Goal: Check status: Check status

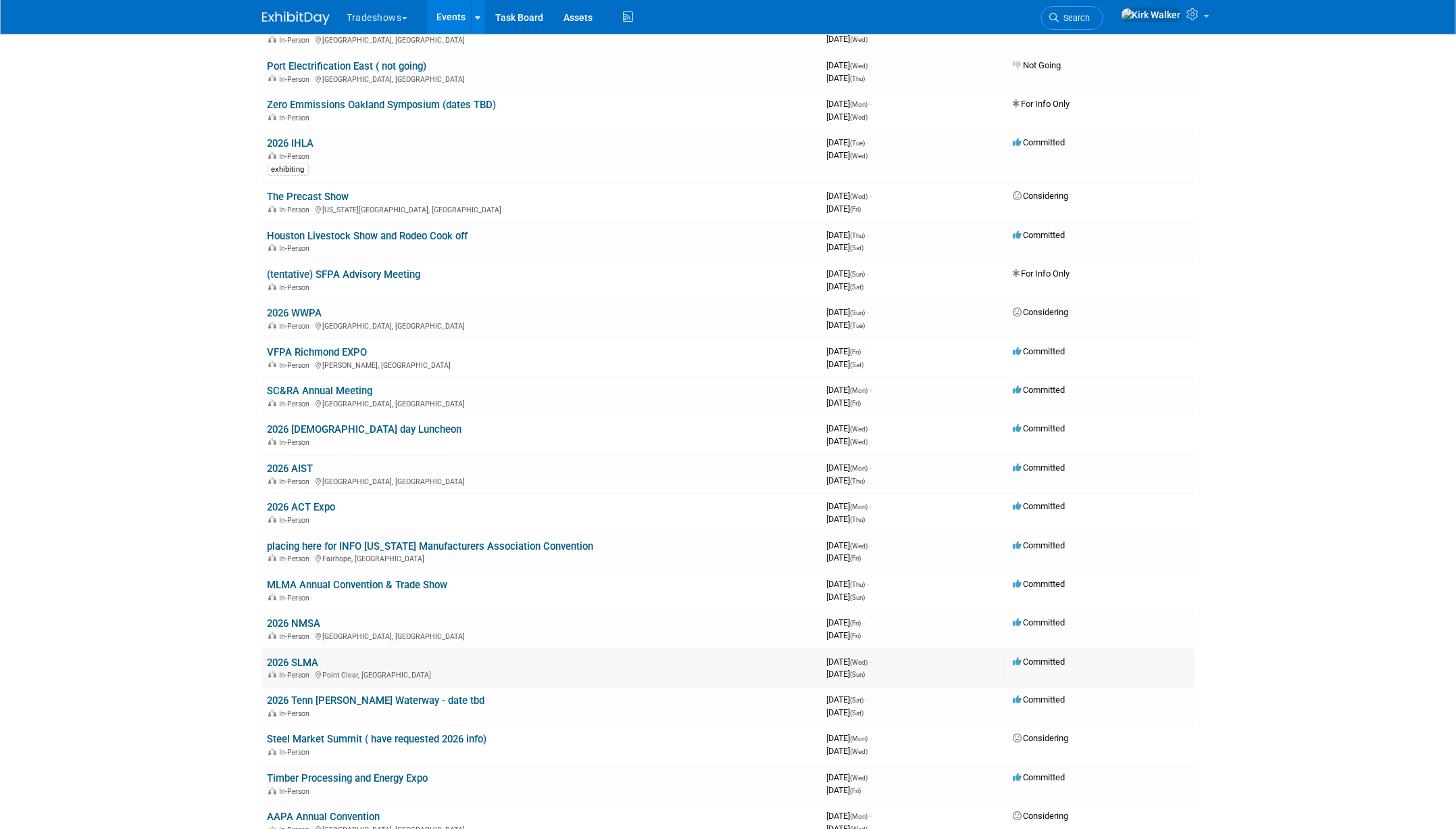
scroll to position [1161, 0]
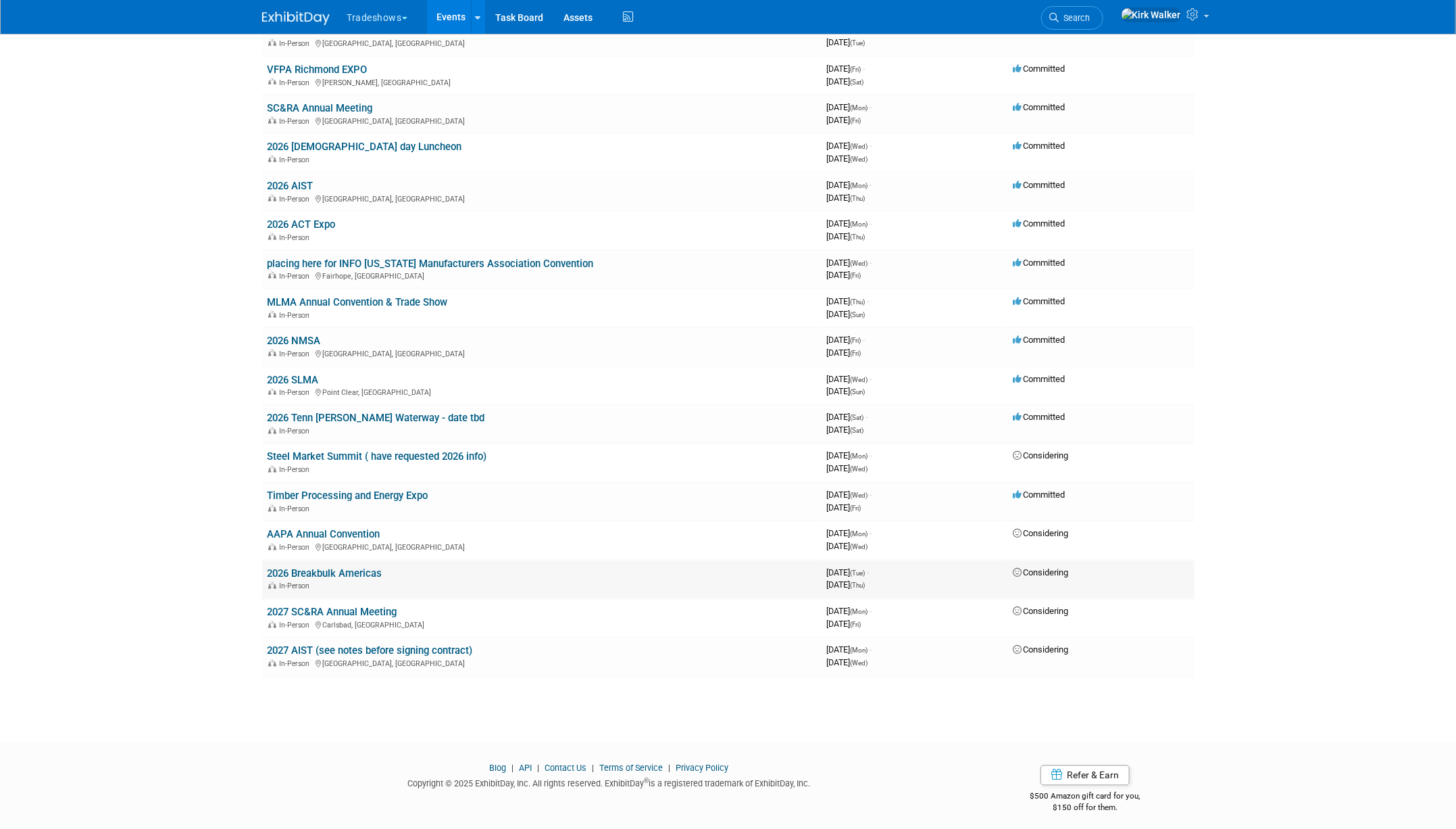
click at [309, 568] on link "2026 Breakbulk Americas" at bounding box center [325, 574] width 115 height 12
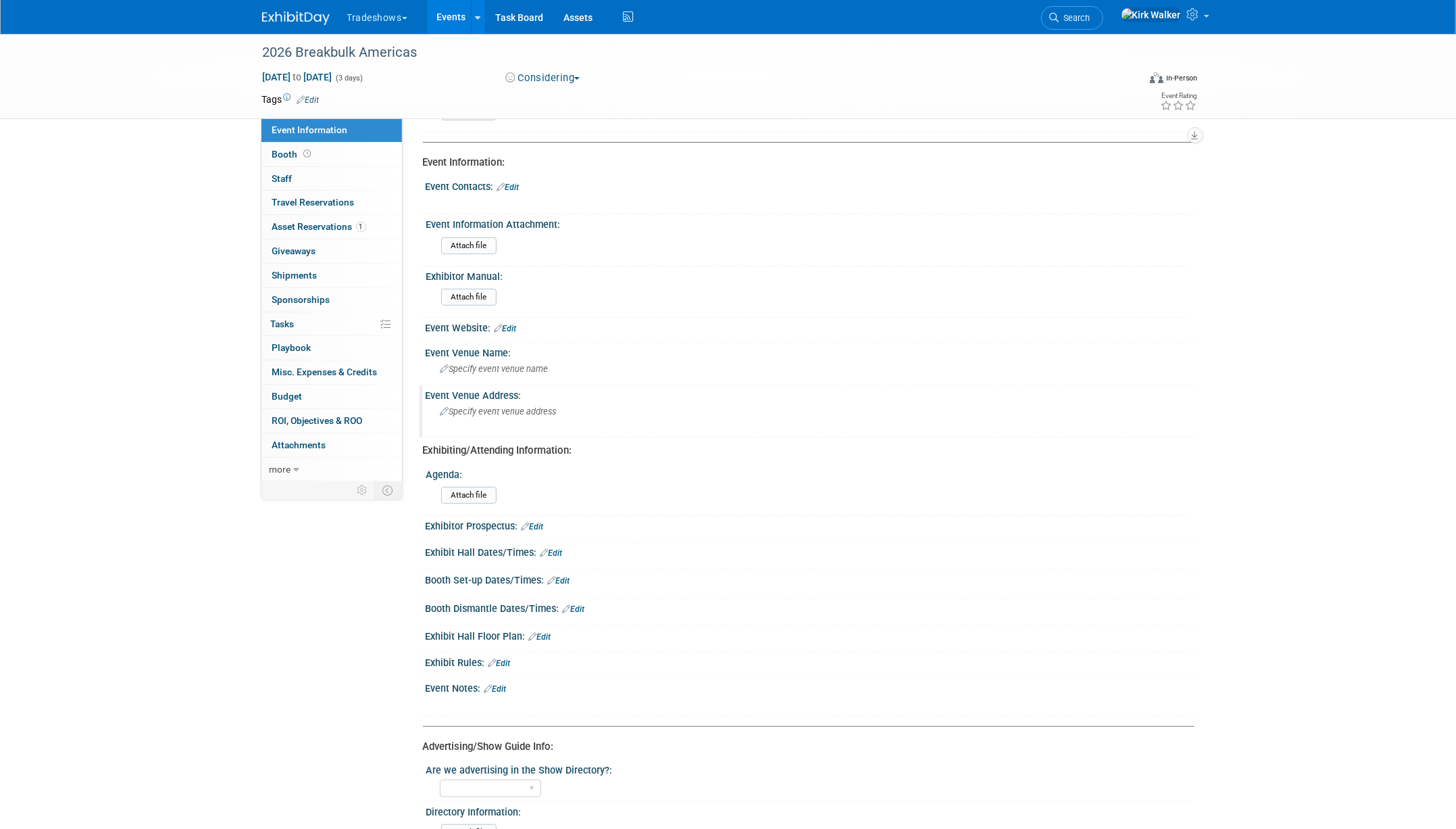
scroll to position [135, 0]
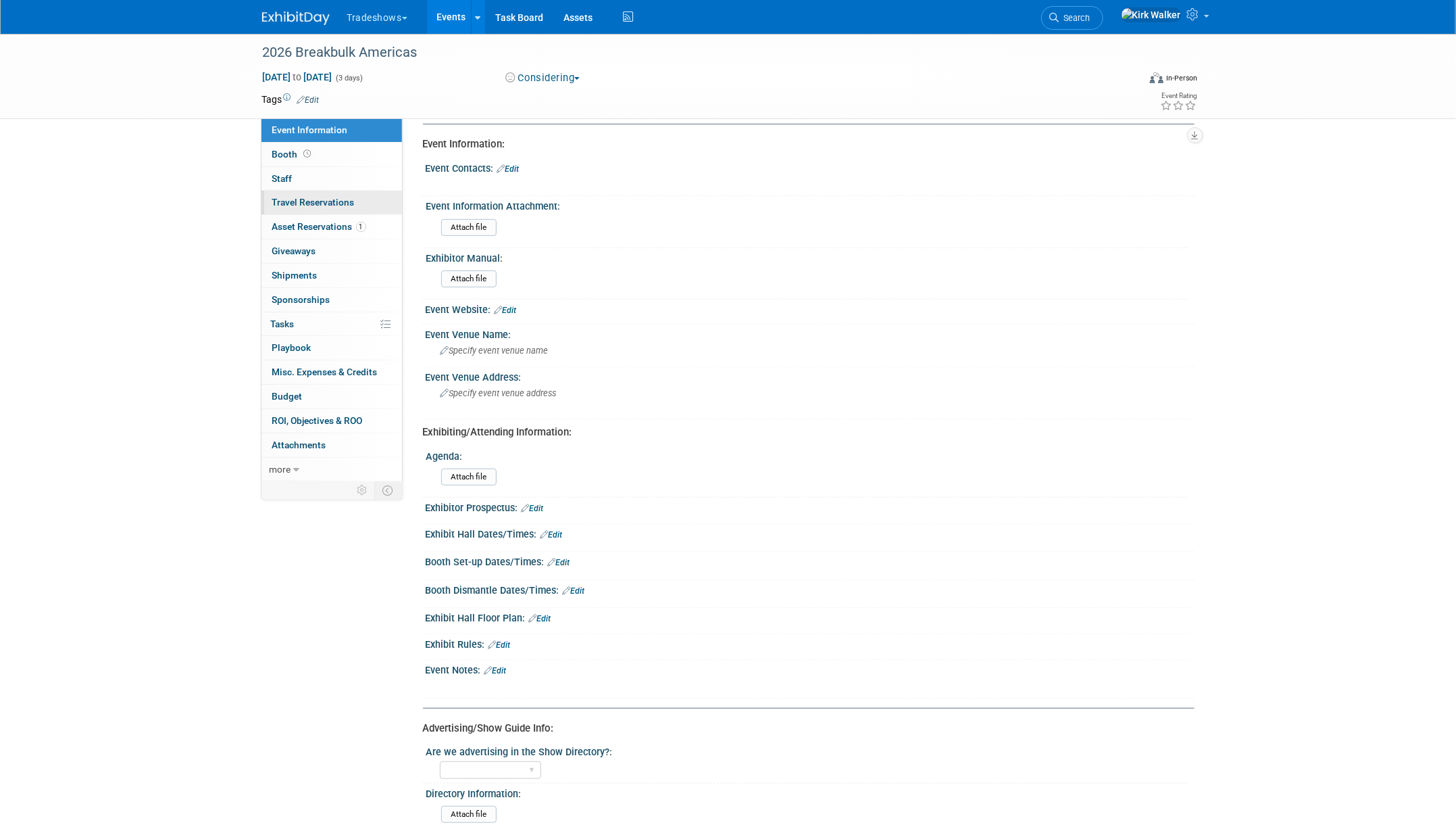
click at [299, 204] on span "Travel Reservations 0" at bounding box center [313, 202] width 82 height 11
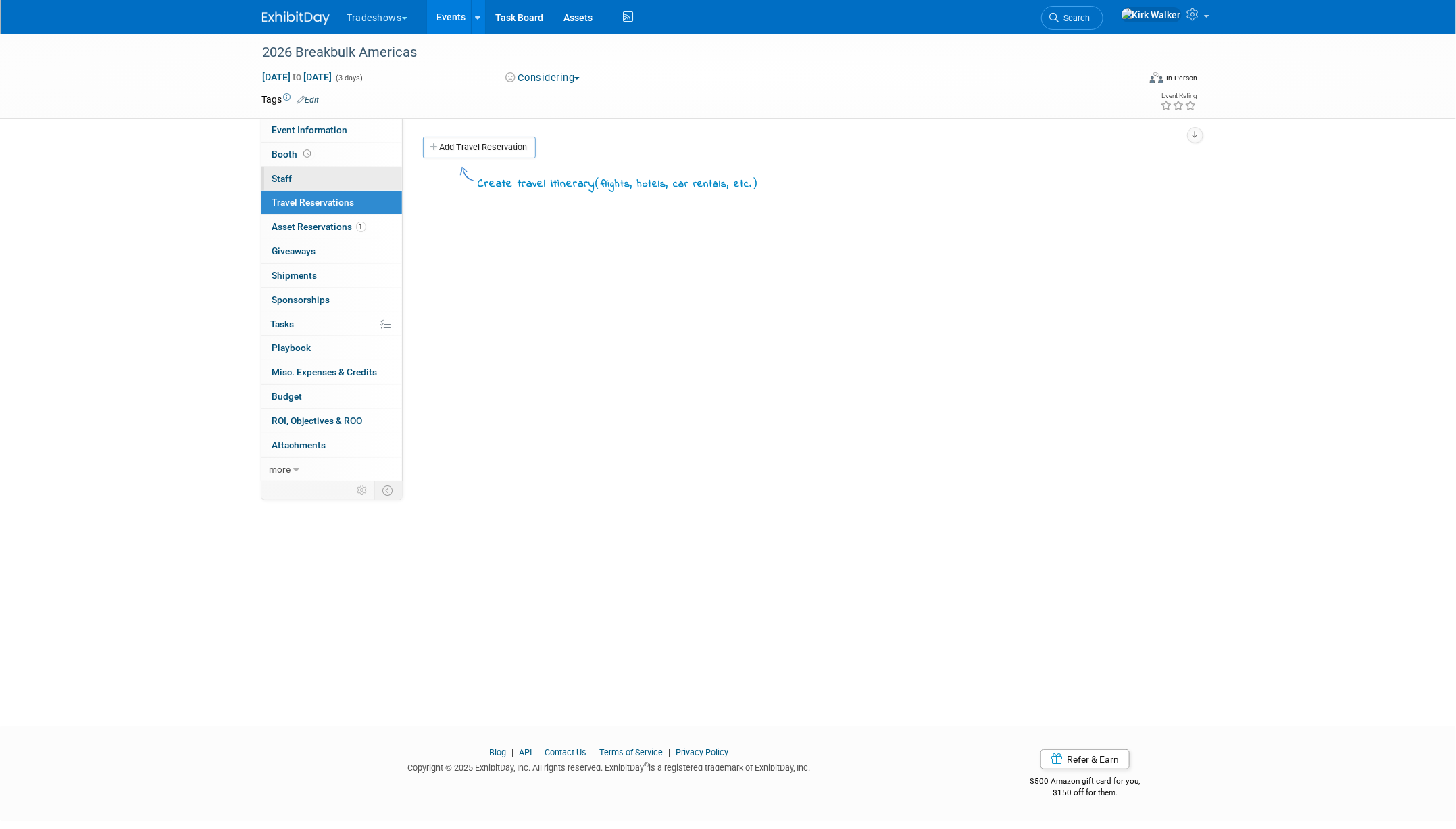
click at [306, 178] on link "0 Staff 0" at bounding box center [331, 179] width 140 height 24
click at [293, 129] on span "Event Information" at bounding box center [310, 129] width 76 height 11
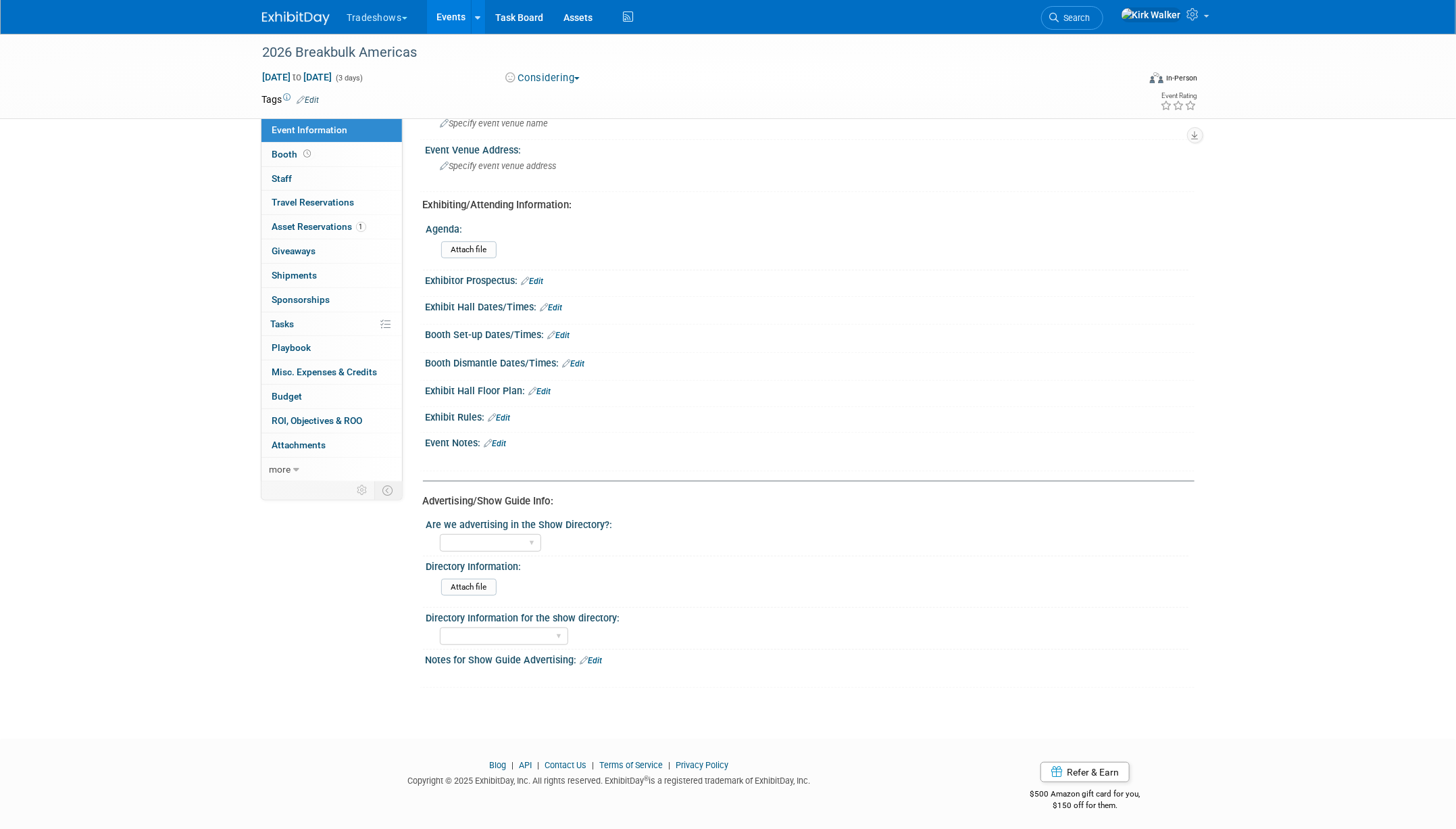
scroll to position [363, 0]
click at [292, 342] on span "Playbook 0" at bounding box center [291, 347] width 39 height 11
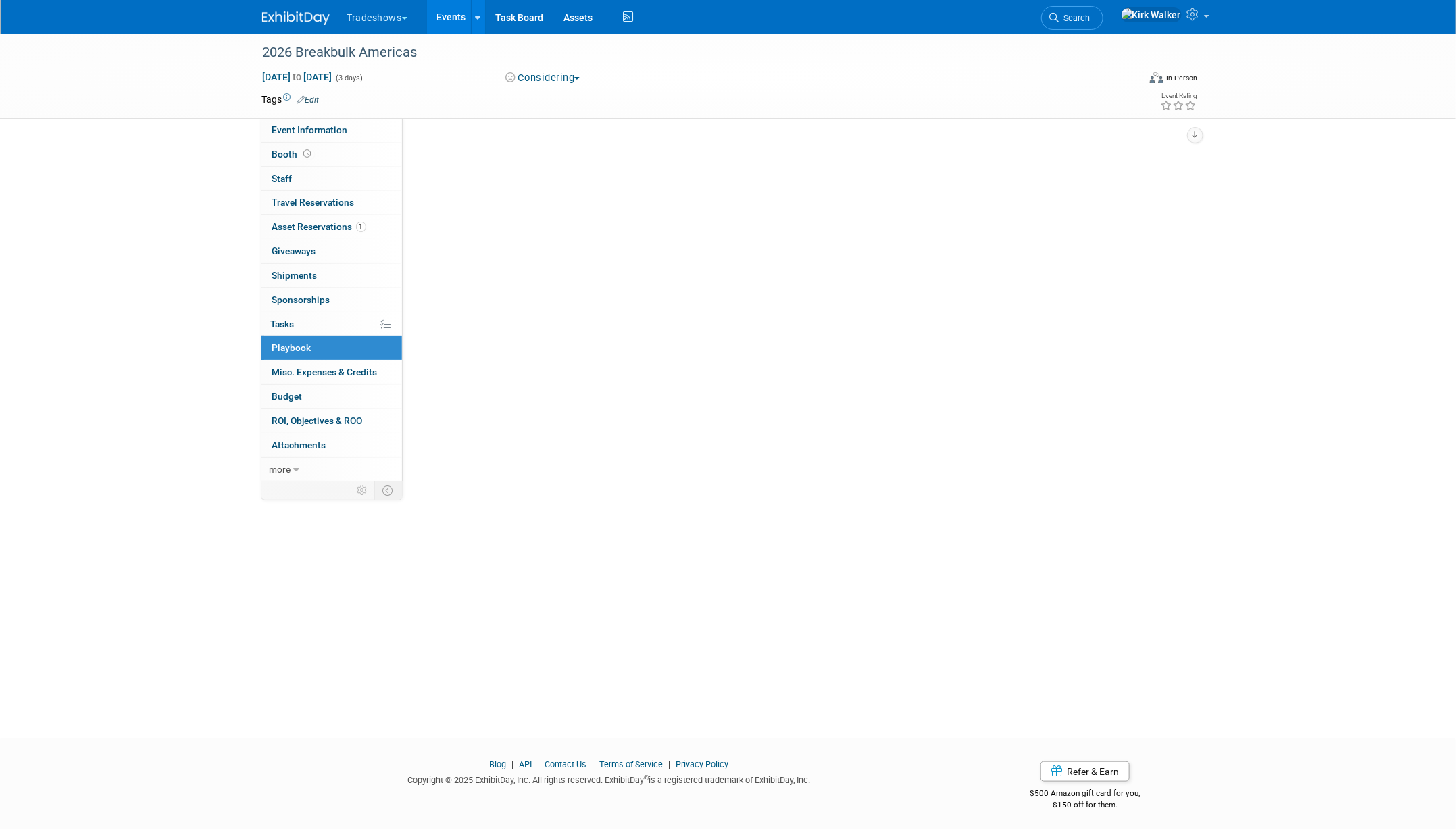
scroll to position [0, 0]
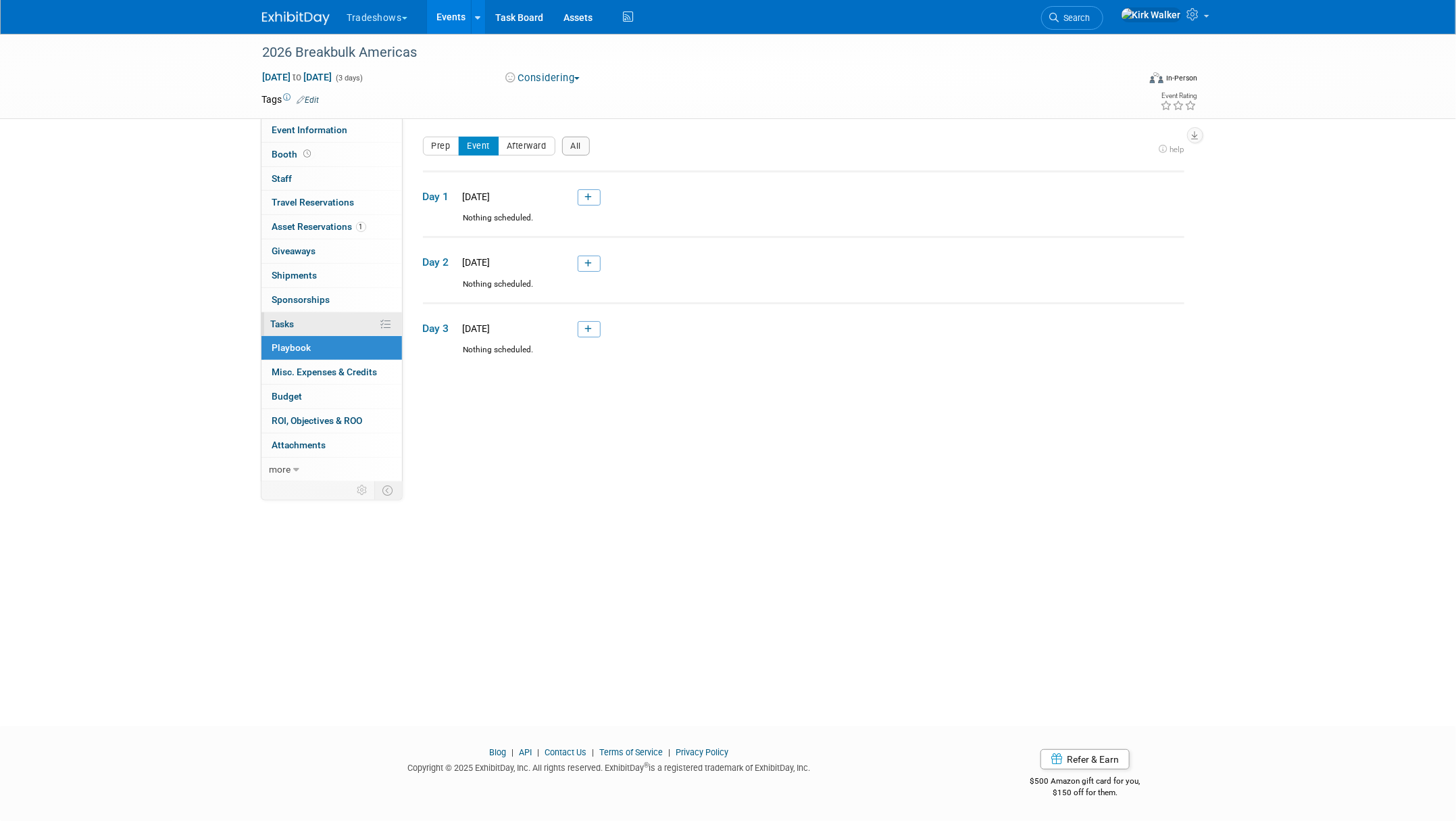
click at [292, 326] on span "Tasks 0%" at bounding box center [283, 323] width 24 height 11
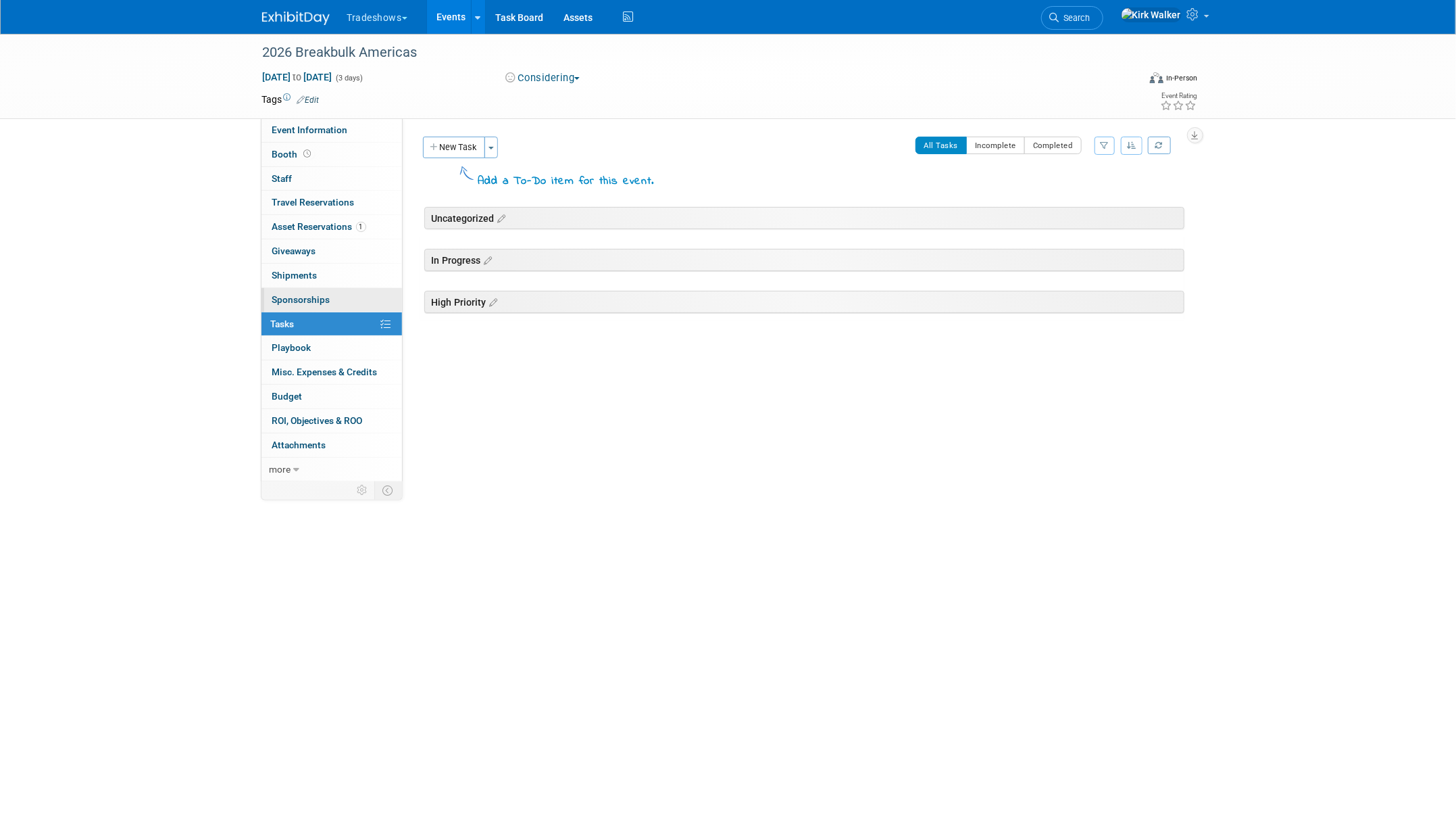
click at [341, 297] on link "0 Sponsorships 0" at bounding box center [331, 300] width 140 height 24
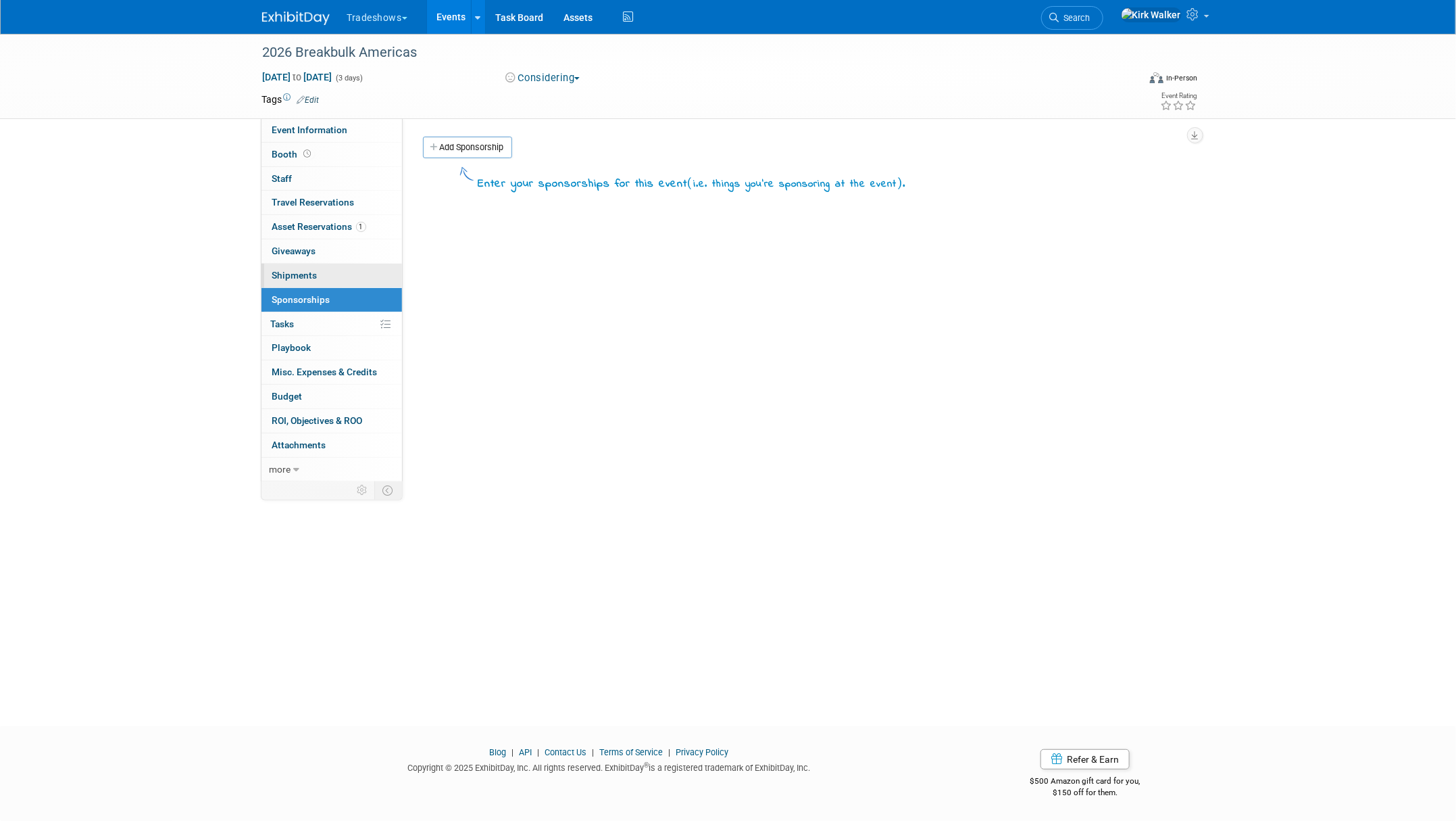
click at [298, 272] on span "Shipments 0" at bounding box center [295, 274] width 46 height 11
click at [303, 249] on span "Giveaways 0" at bounding box center [294, 250] width 44 height 11
click at [313, 227] on span "Asset Reservations 1" at bounding box center [319, 226] width 94 height 11
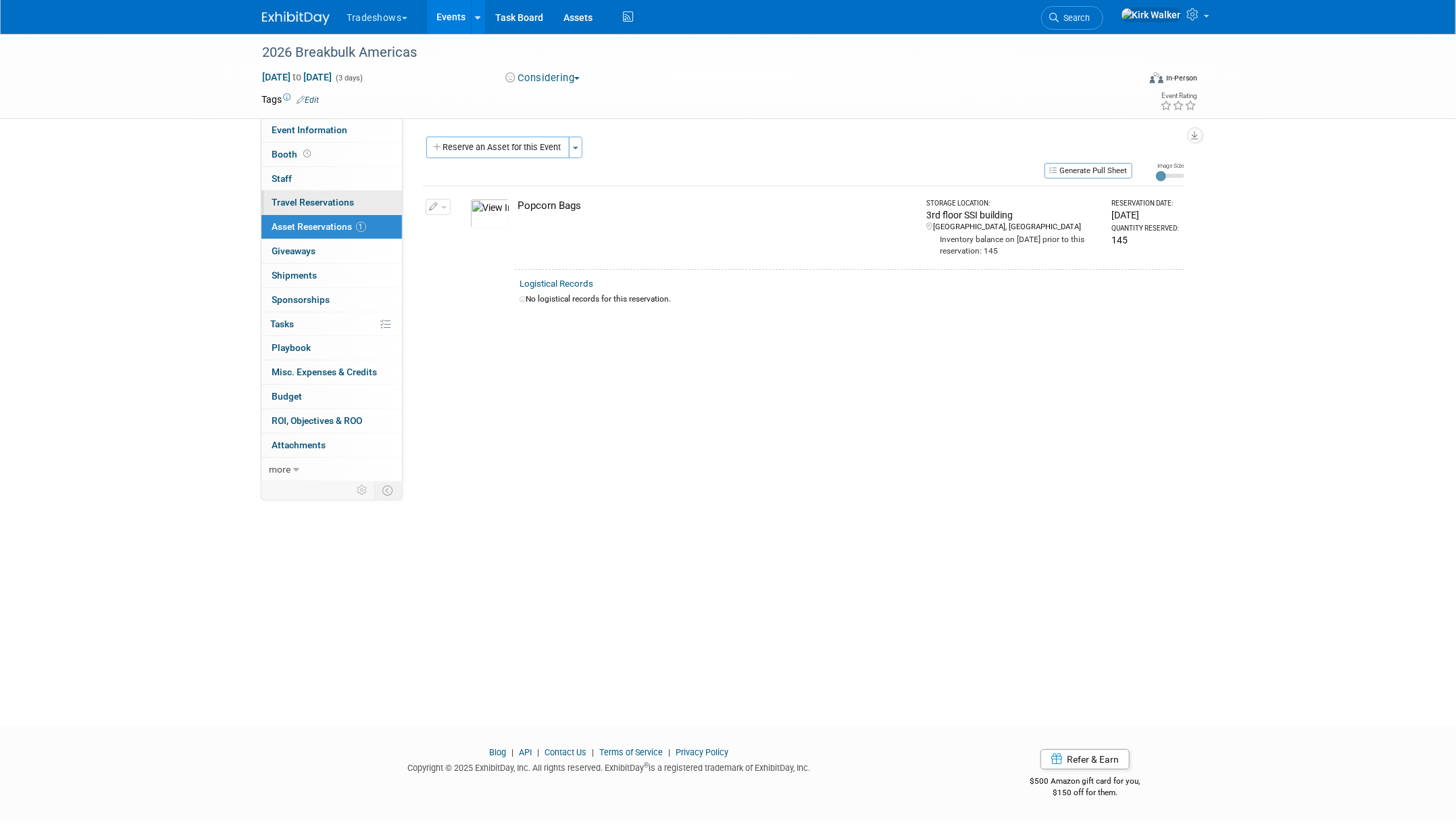
click at [318, 207] on span "Travel Reservations 0" at bounding box center [313, 202] width 82 height 11
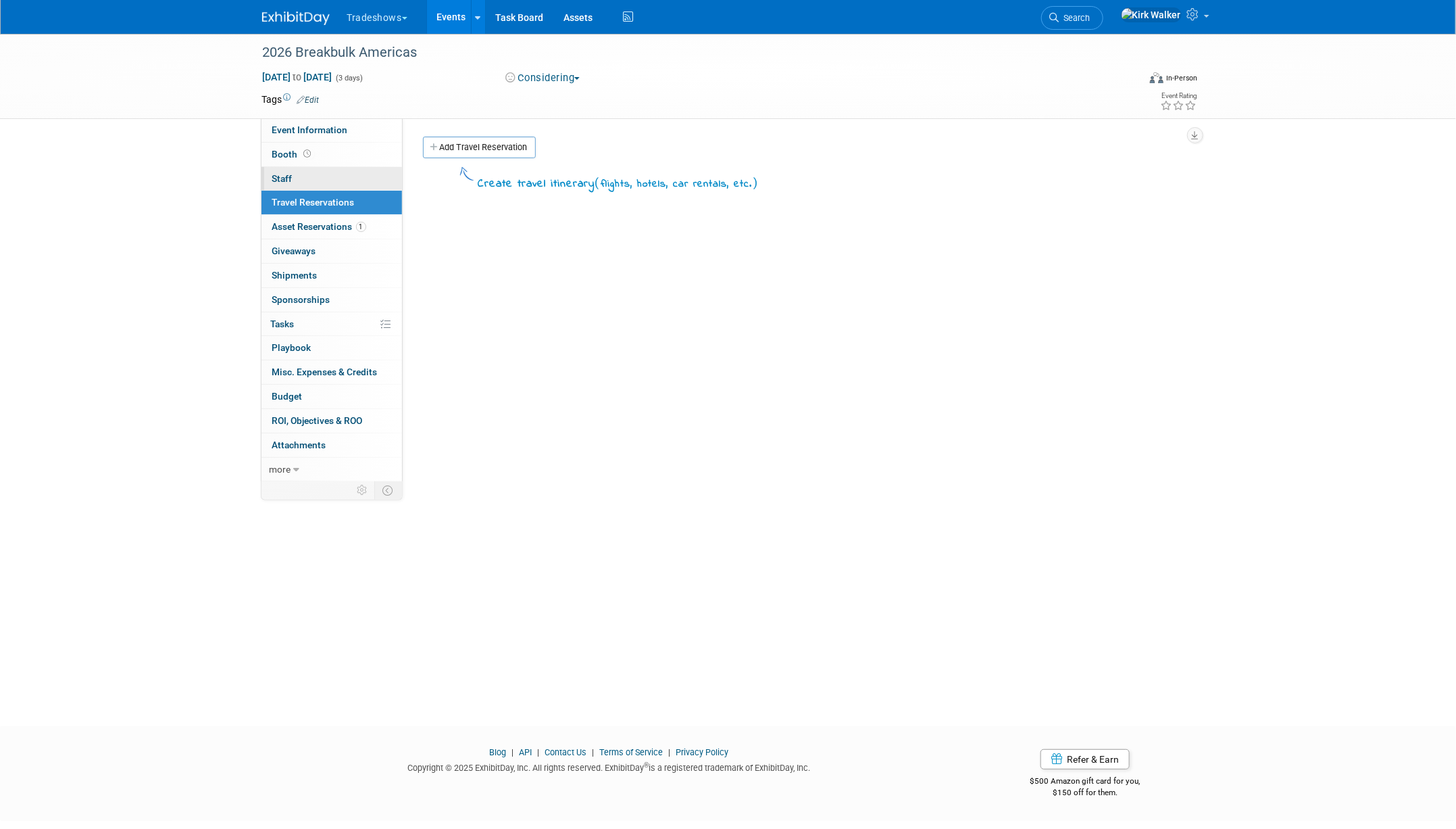
click at [307, 179] on link "0 Staff 0" at bounding box center [331, 179] width 140 height 24
click at [283, 155] on span "Booth" at bounding box center [293, 154] width 42 height 11
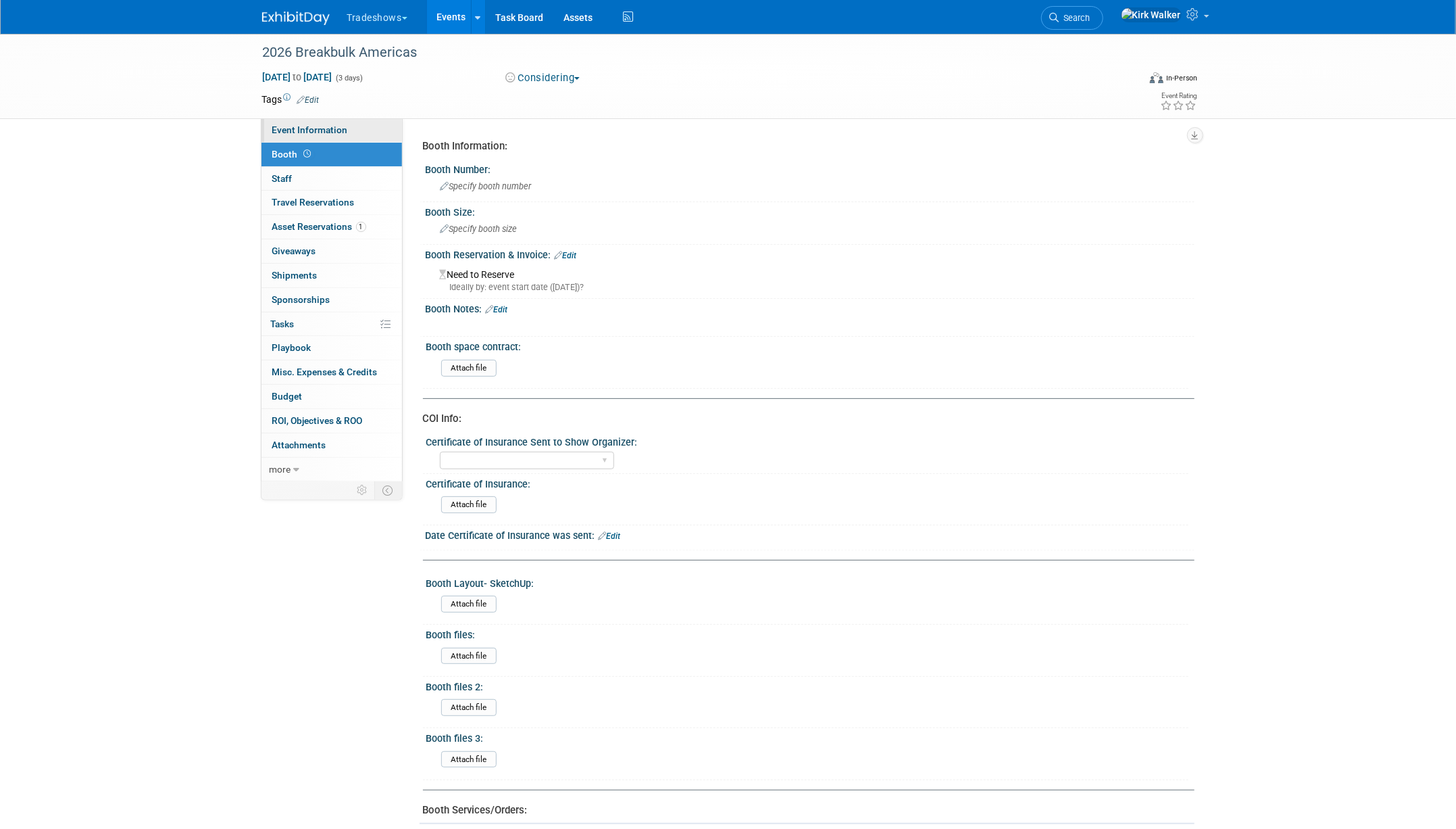
click at [289, 134] on span "Event Information" at bounding box center [310, 129] width 76 height 11
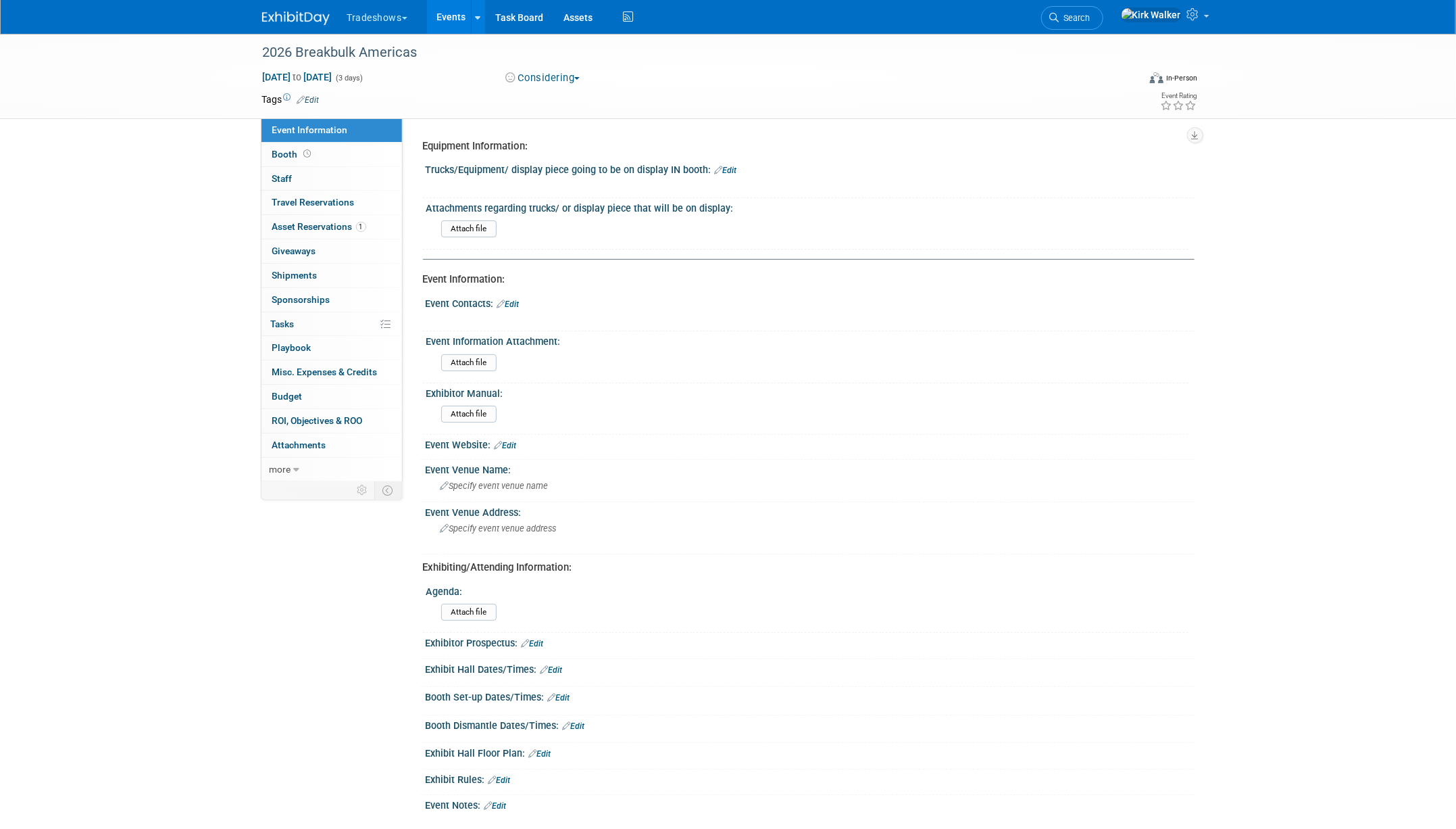
click at [403, 14] on button "Tradeshows" at bounding box center [385, 15] width 79 height 30
click at [516, 14] on link "Task Board" at bounding box center [520, 17] width 69 height 34
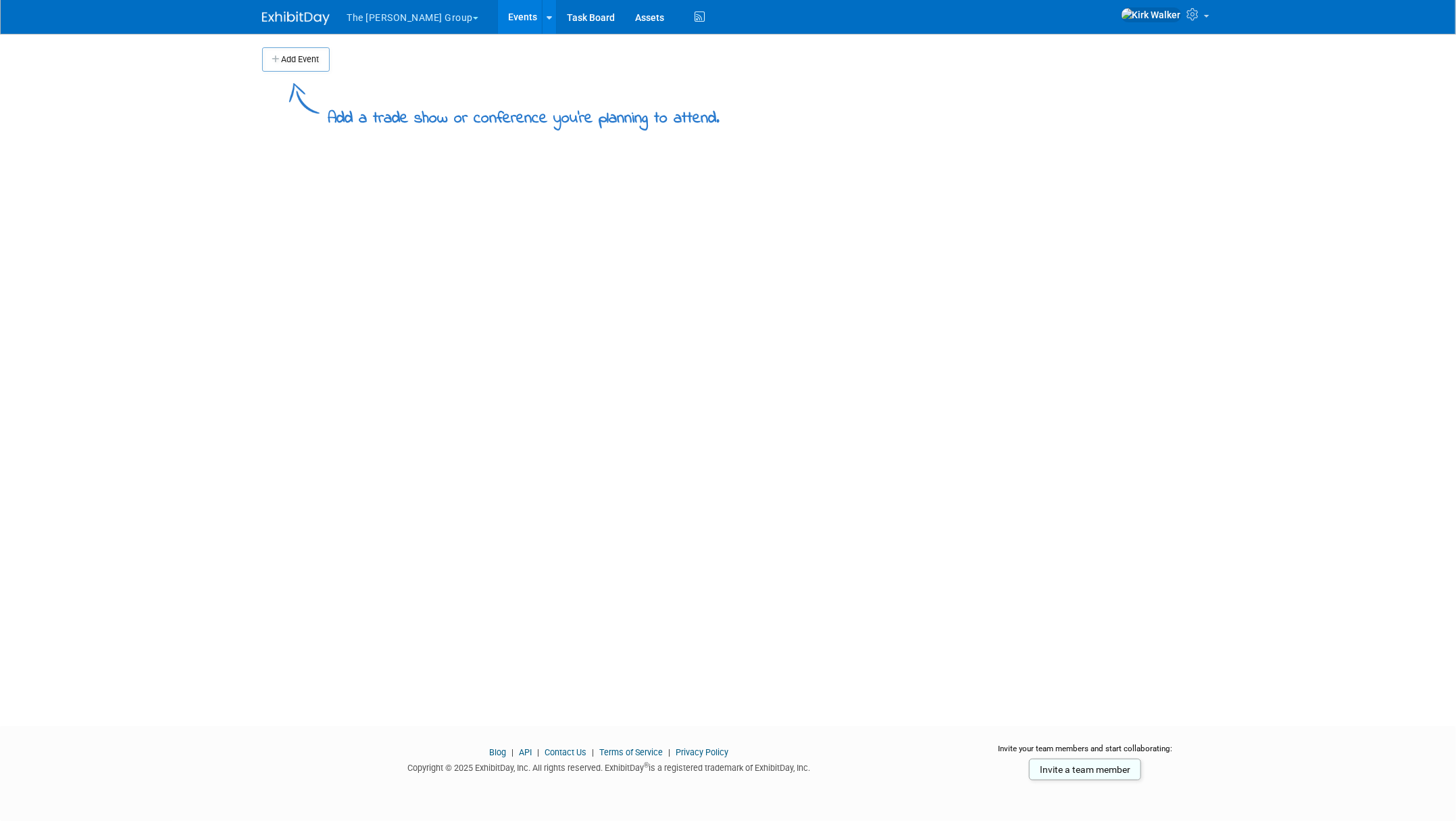
click at [398, 22] on button "The [PERSON_NAME] Group" at bounding box center [420, 15] width 150 height 30
click at [394, 83] on link "Tradeshows" at bounding box center [417, 81] width 142 height 19
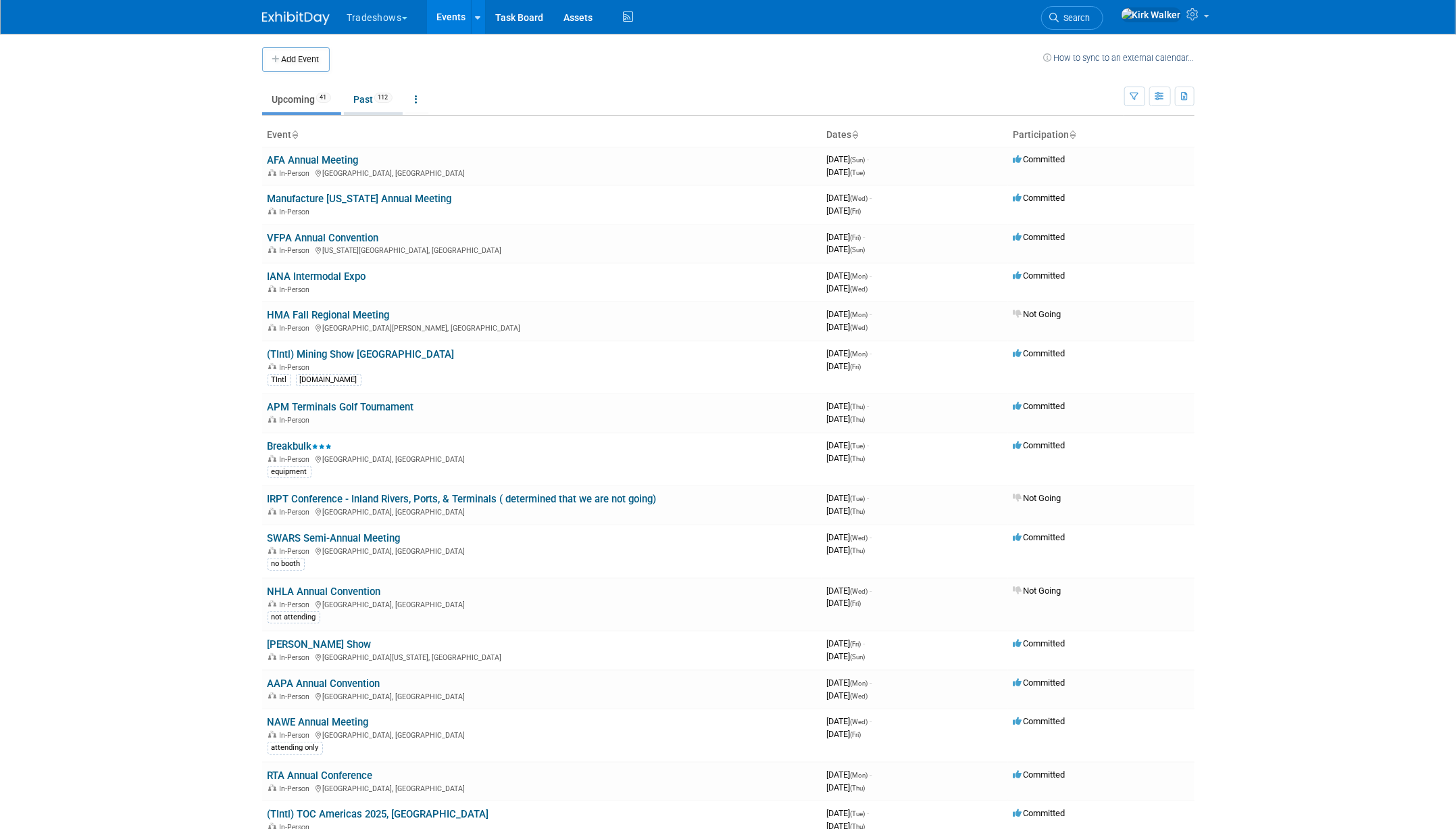
click at [376, 96] on link "Past 112" at bounding box center [373, 99] width 59 height 26
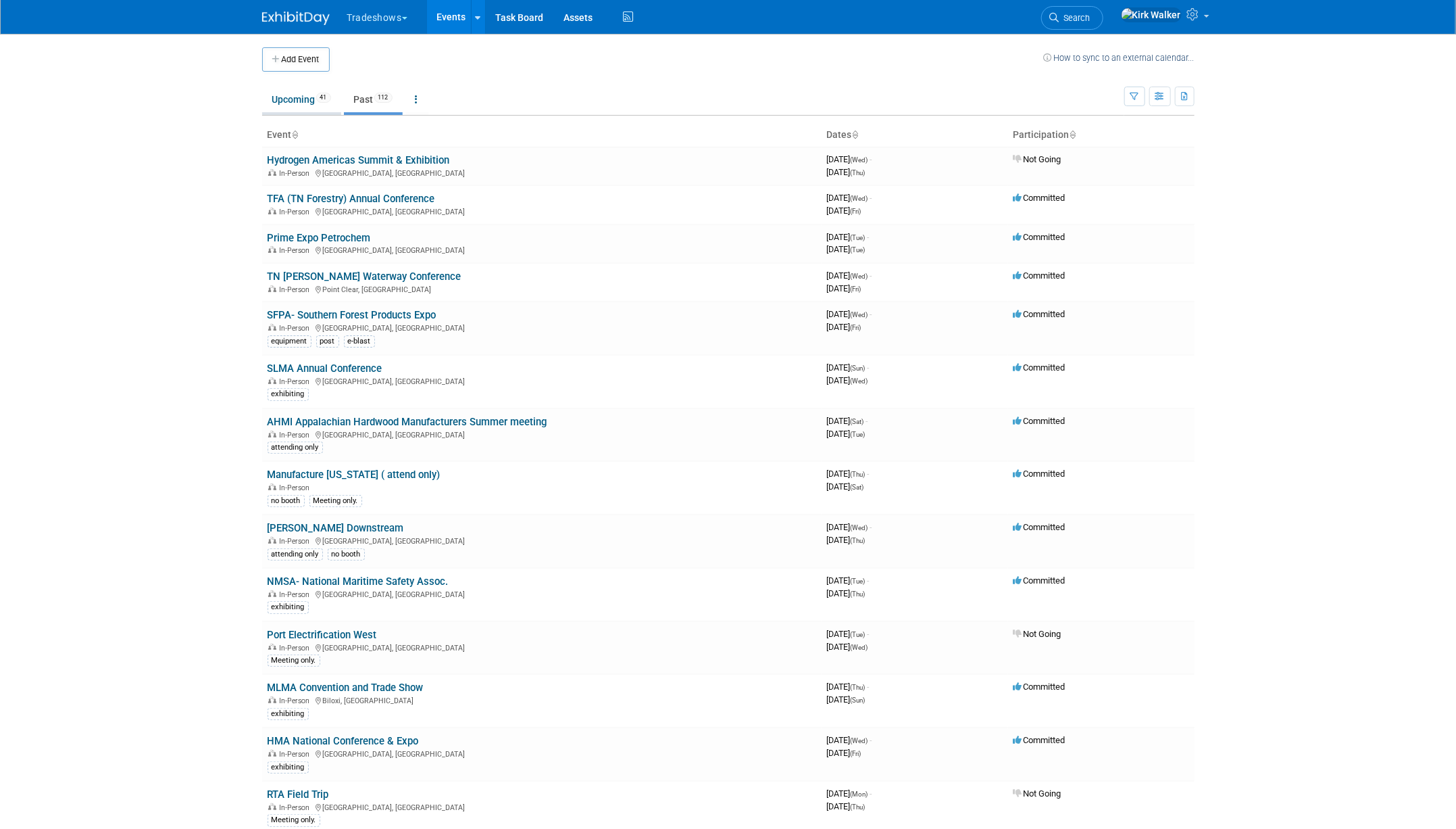
click at [305, 96] on link "Upcoming 41" at bounding box center [302, 99] width 80 height 26
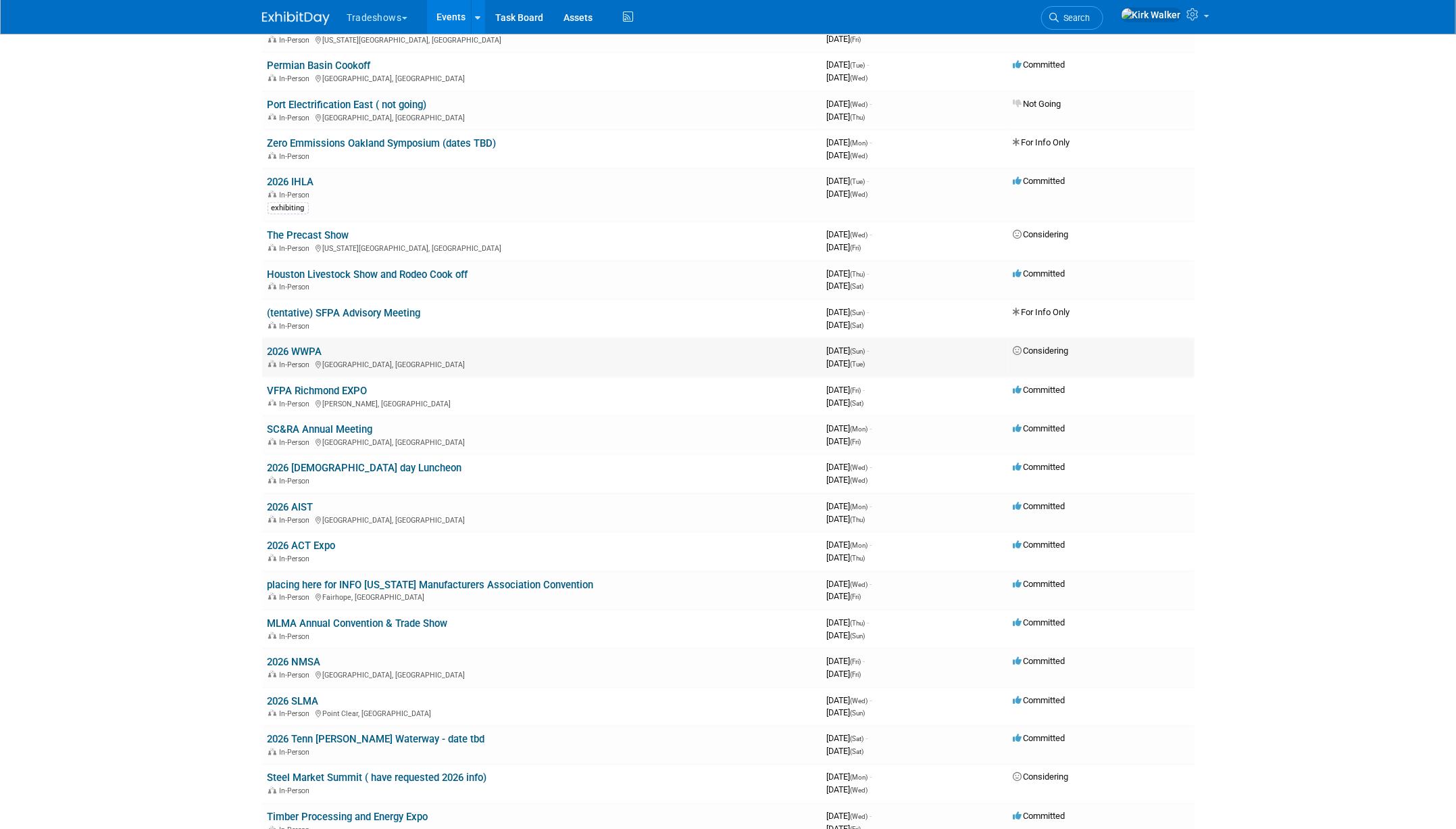
scroll to position [1161, 0]
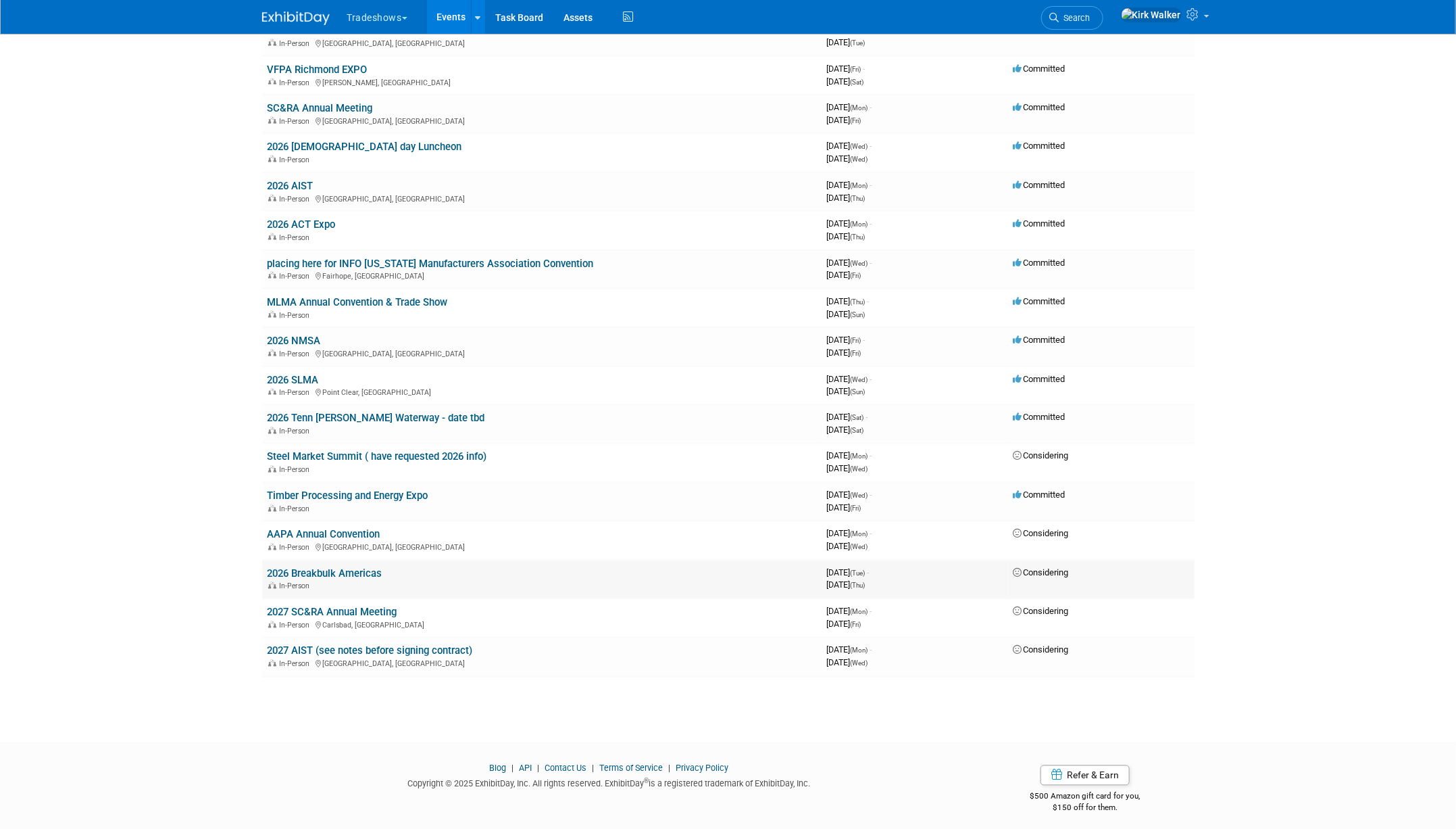
click at [333, 568] on link "2026 Breakbulk Americas" at bounding box center [325, 574] width 115 height 12
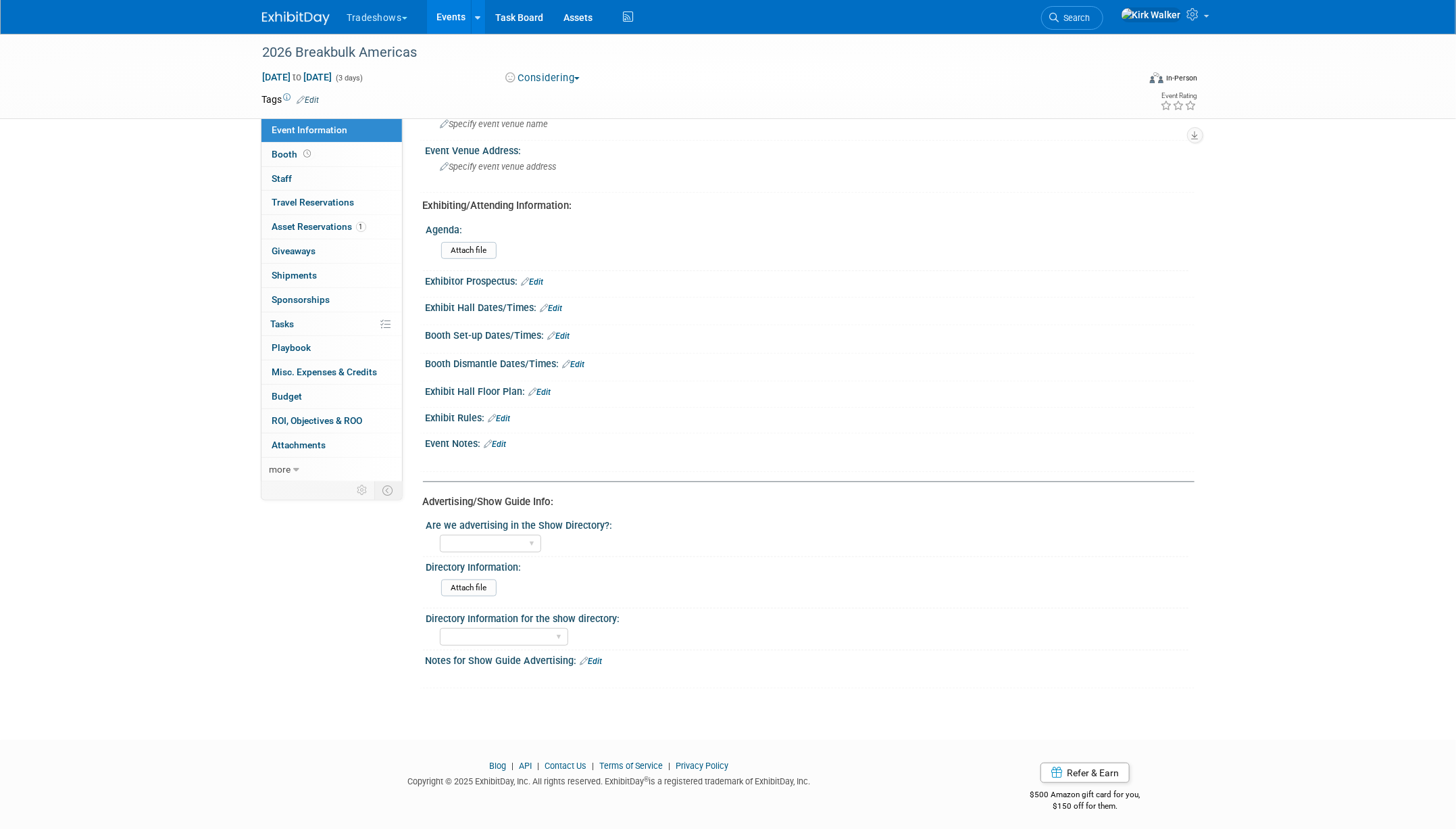
scroll to position [363, 0]
click at [291, 153] on span "Booth" at bounding box center [293, 154] width 42 height 11
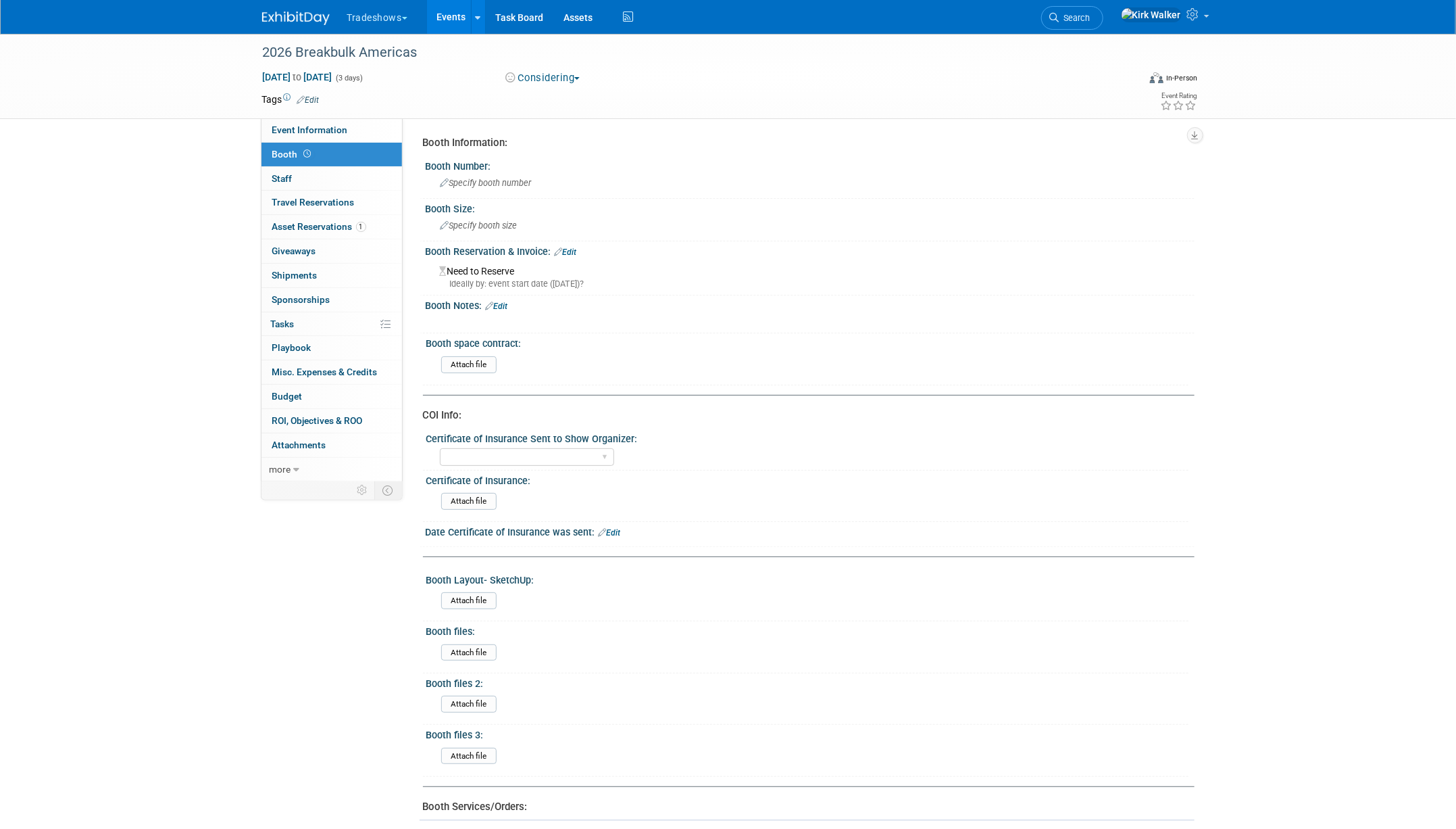
scroll to position [0, 0]
click at [281, 466] on span "more" at bounding box center [280, 468] width 22 height 11
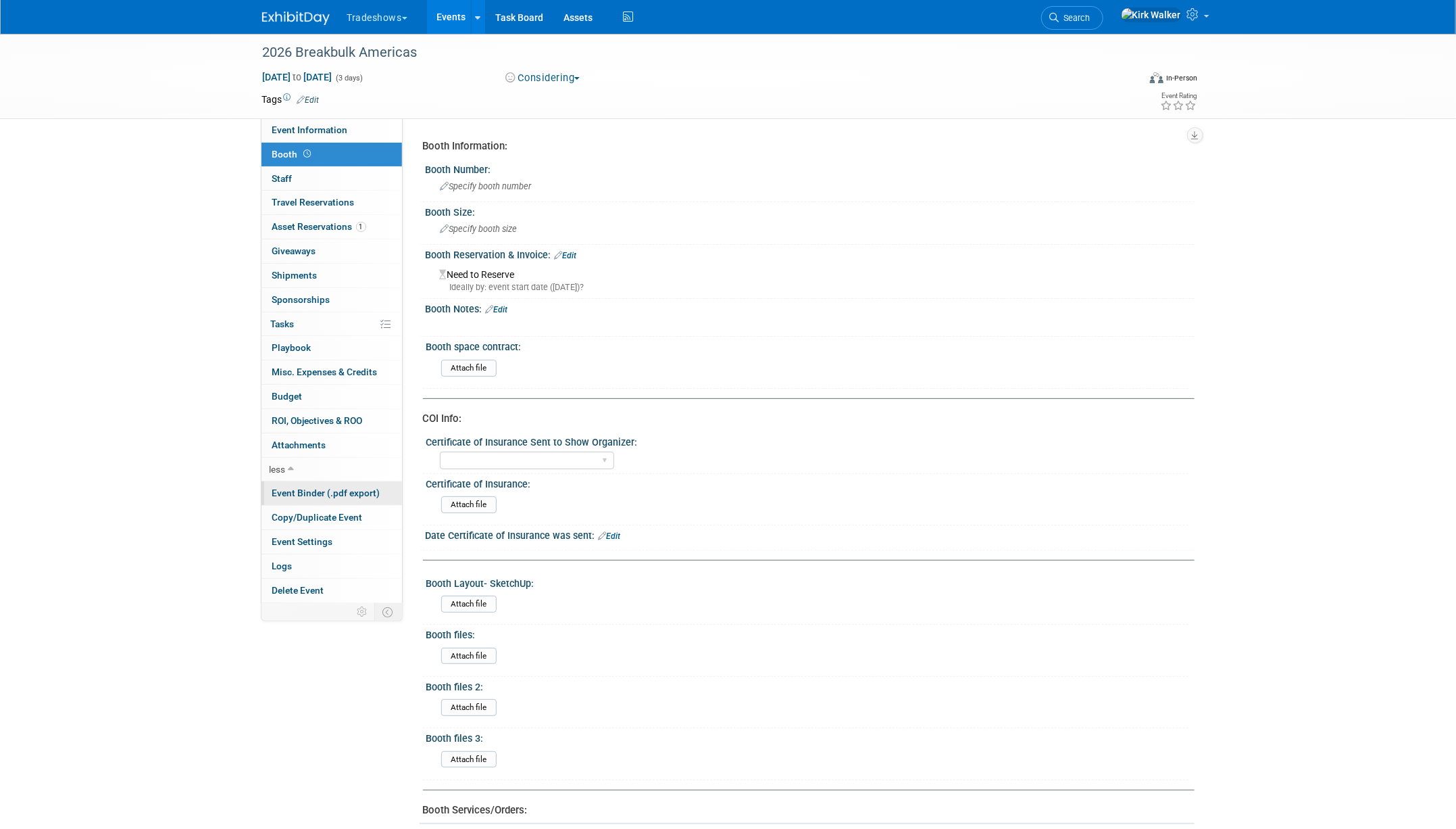
click at [306, 492] on span "Event Binder (.pdf export)" at bounding box center [326, 492] width 108 height 11
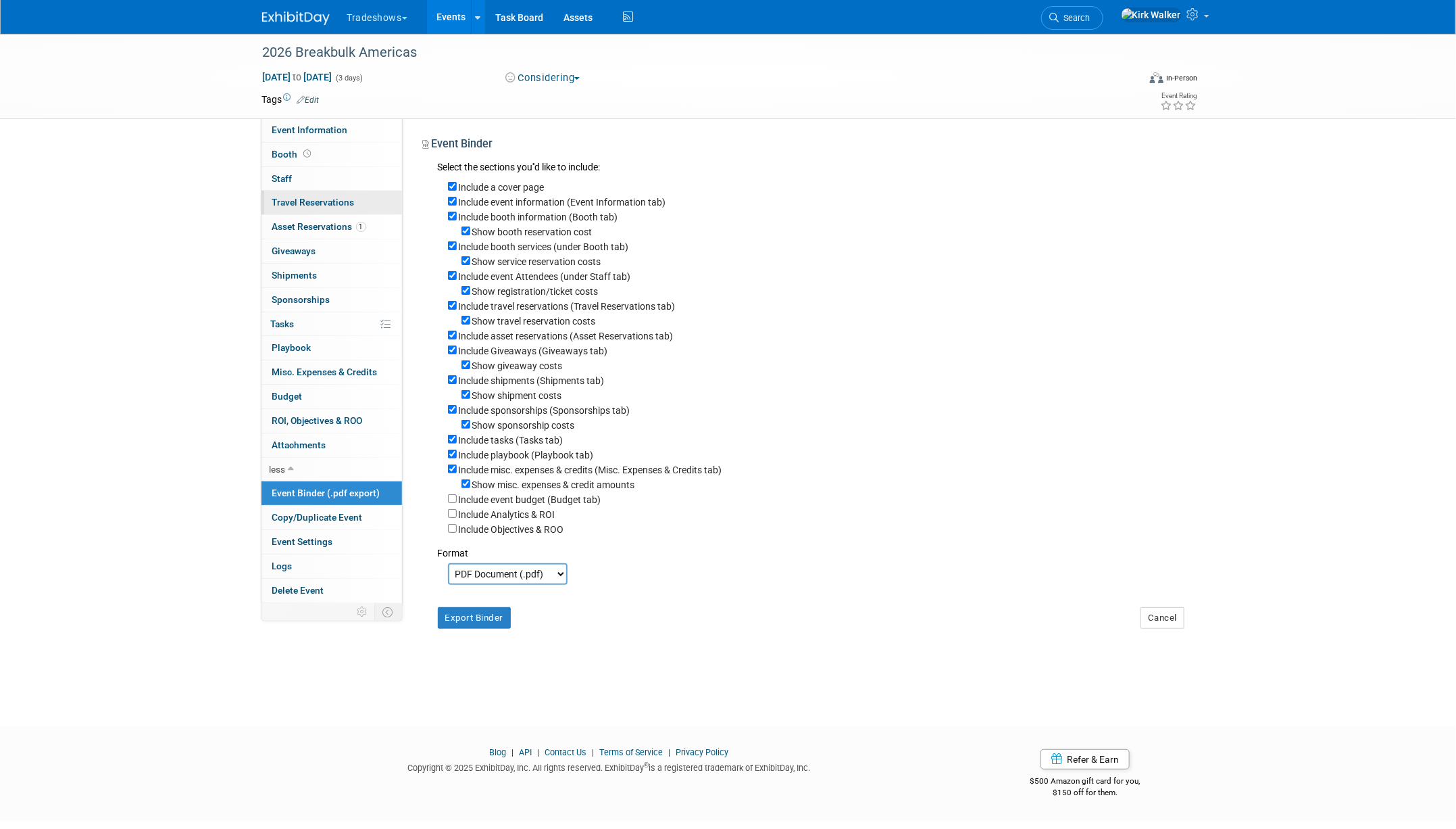
click at [330, 194] on link "0 Travel Reservations 0" at bounding box center [331, 203] width 140 height 24
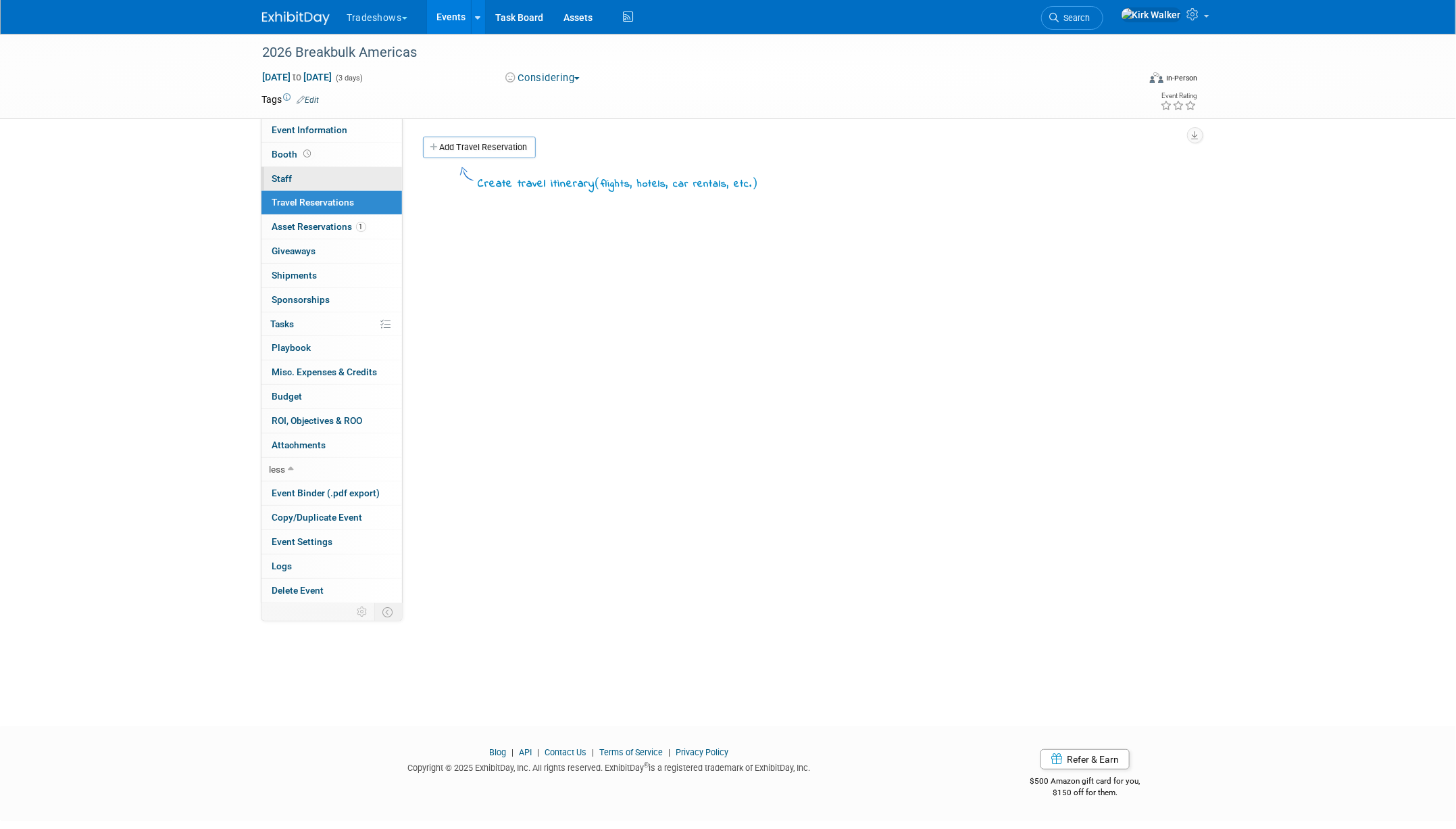
click at [324, 176] on link "0 Staff 0" at bounding box center [331, 179] width 140 height 24
click at [330, 165] on link "Booth" at bounding box center [331, 154] width 140 height 24
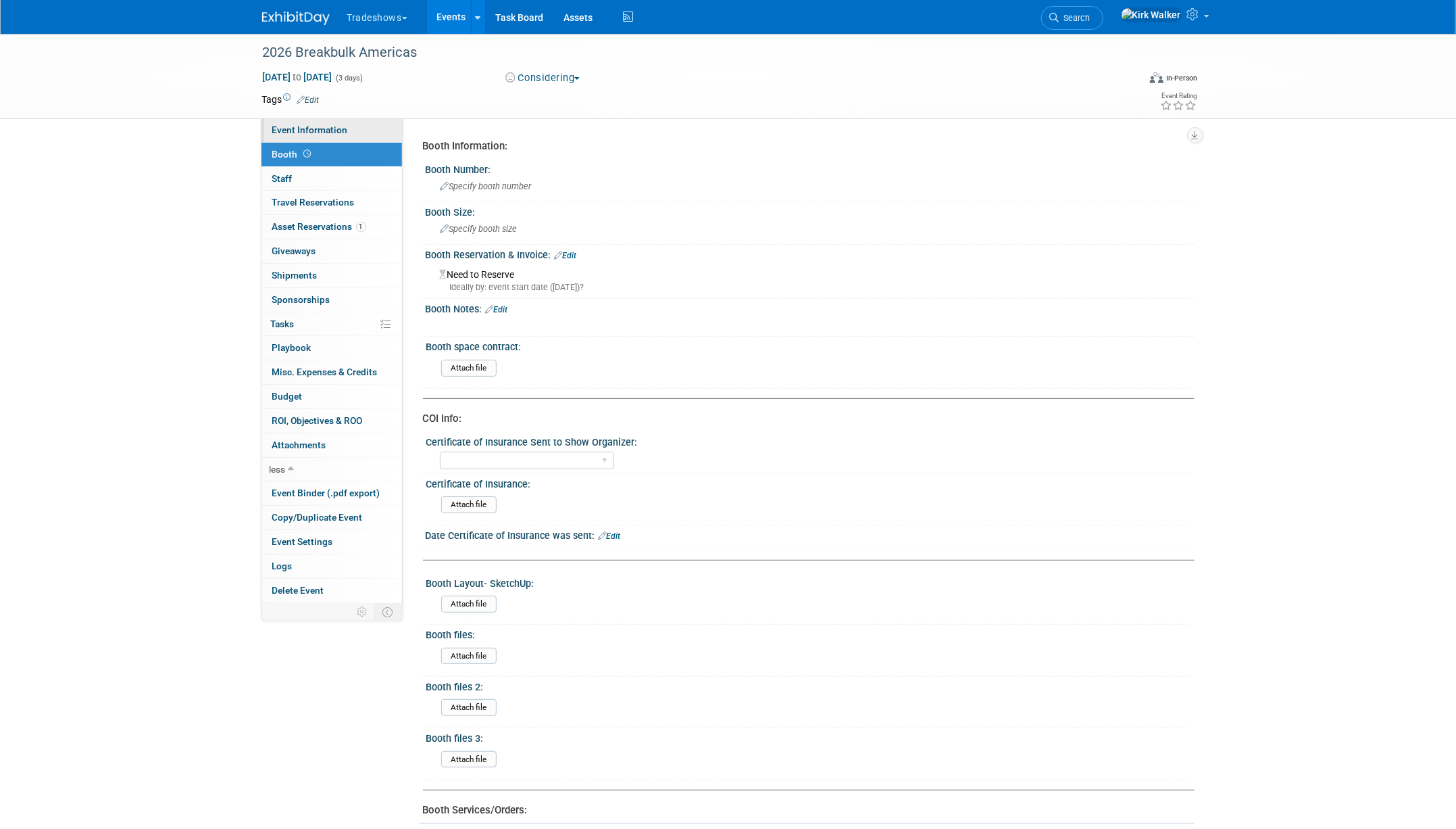
click at [337, 128] on span "Event Information" at bounding box center [310, 129] width 76 height 11
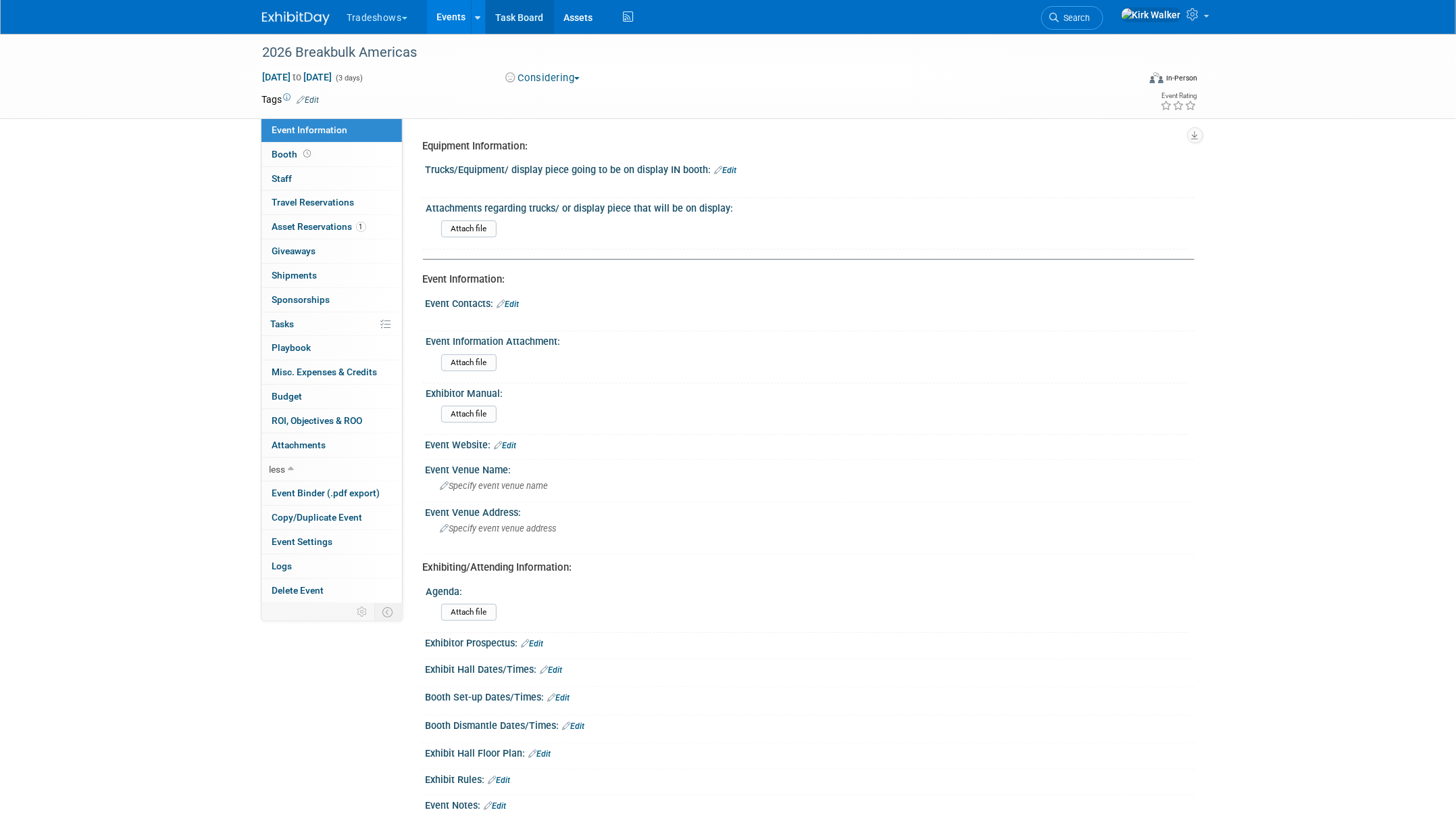
click at [533, 23] on link "Task Board" at bounding box center [520, 17] width 69 height 34
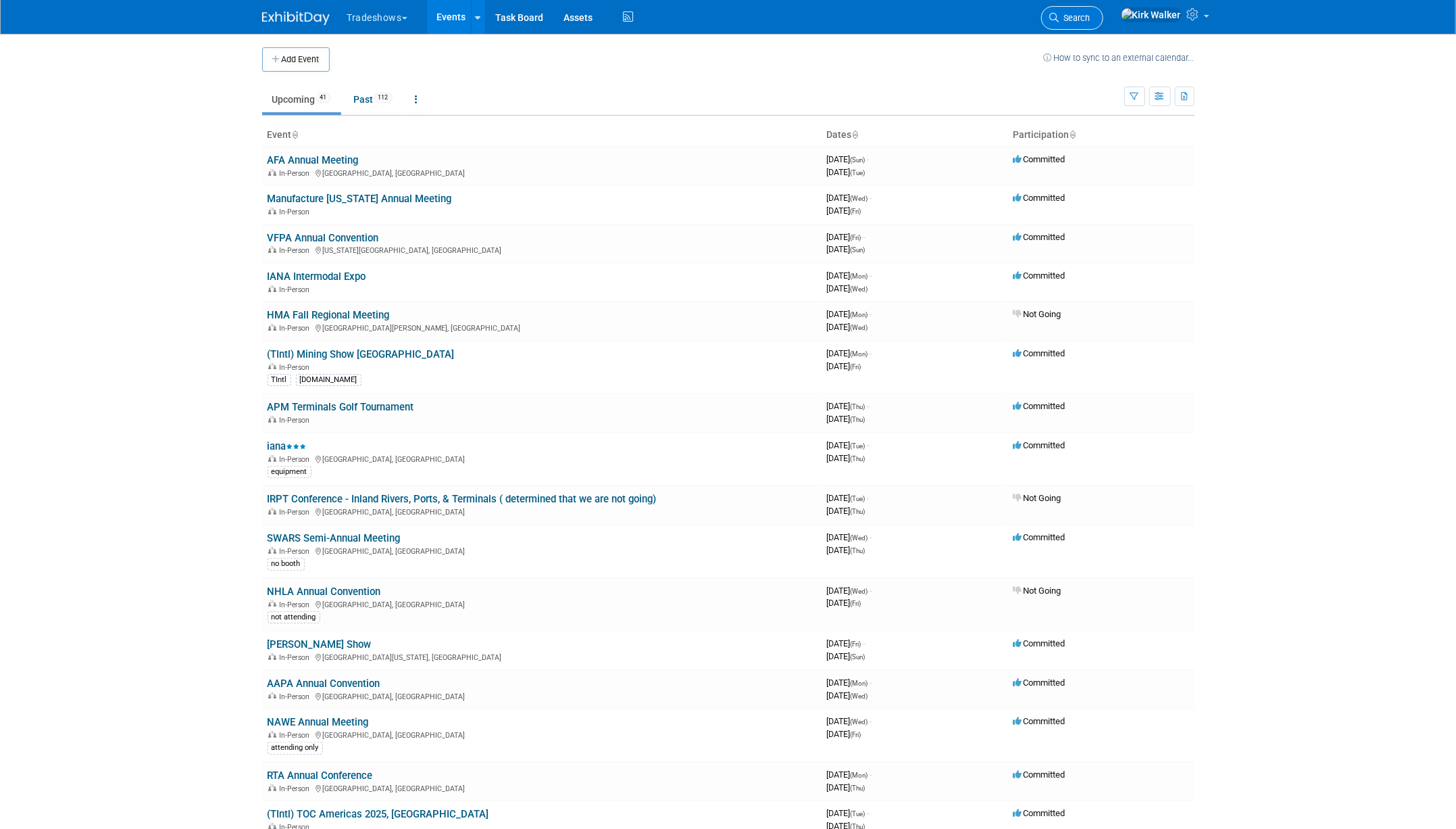
click at [1103, 27] on link "Search" at bounding box center [1072, 18] width 63 height 24
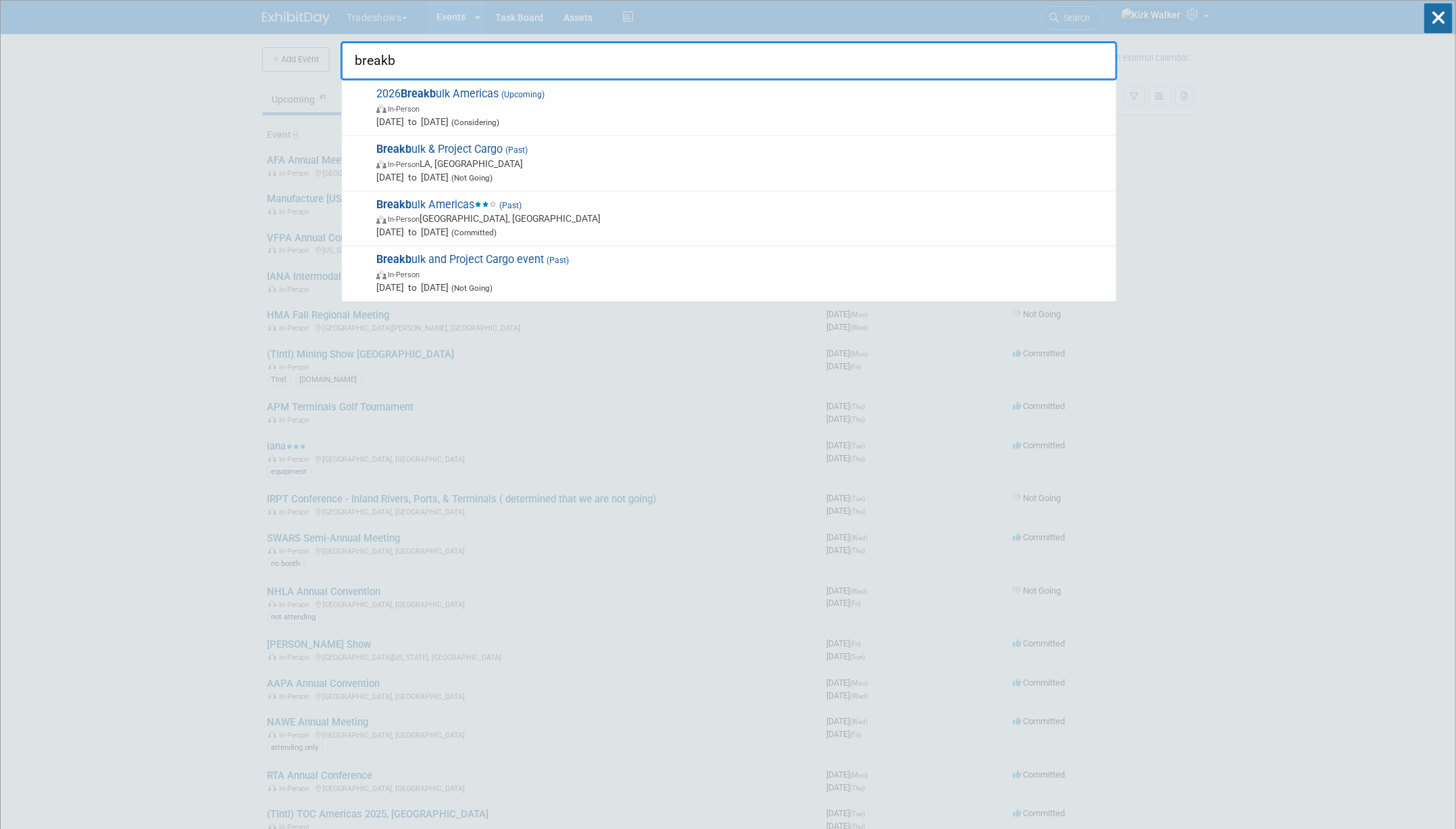
type input "breakb"
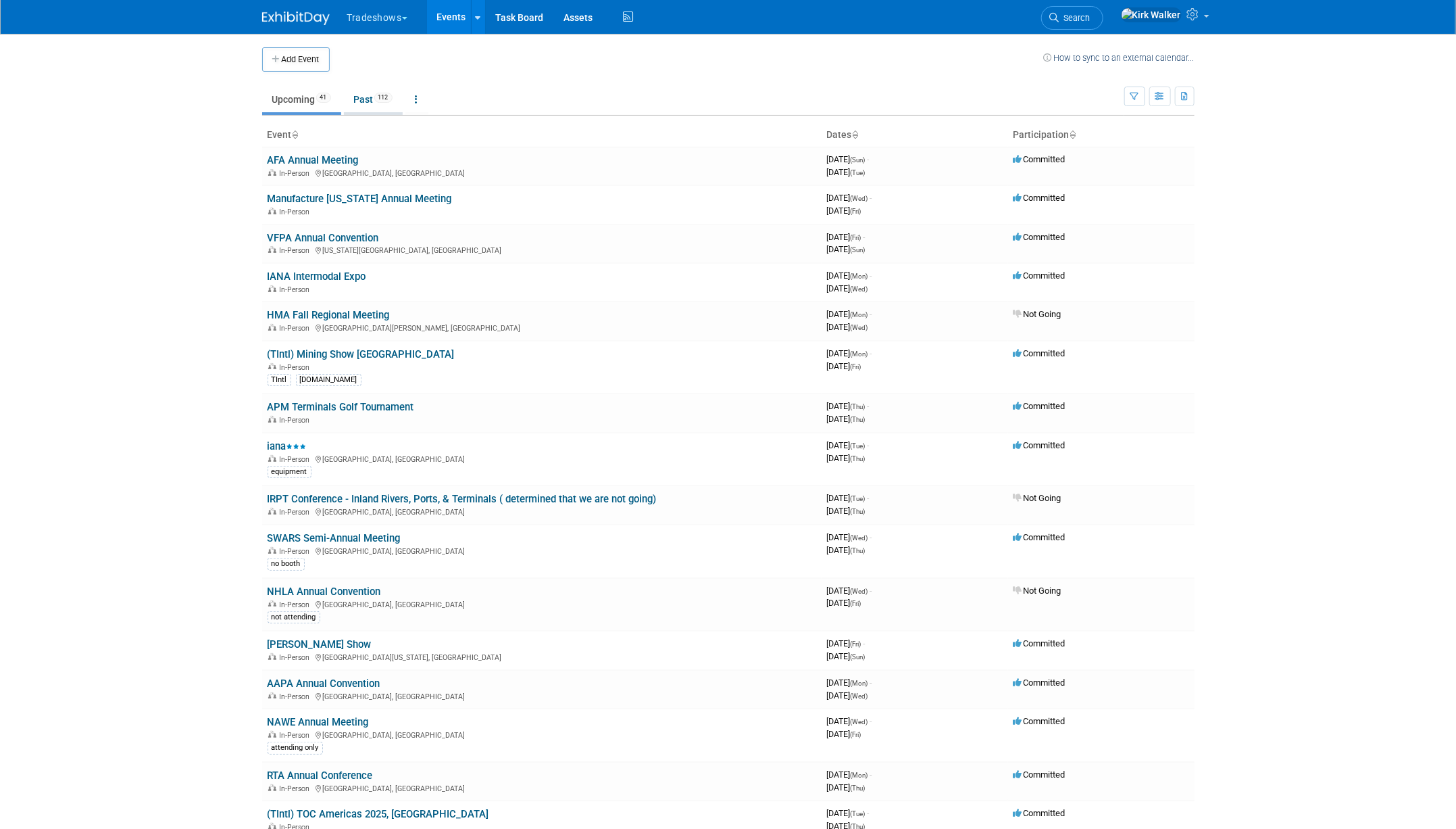
click at [372, 97] on link "Past 112" at bounding box center [373, 99] width 59 height 26
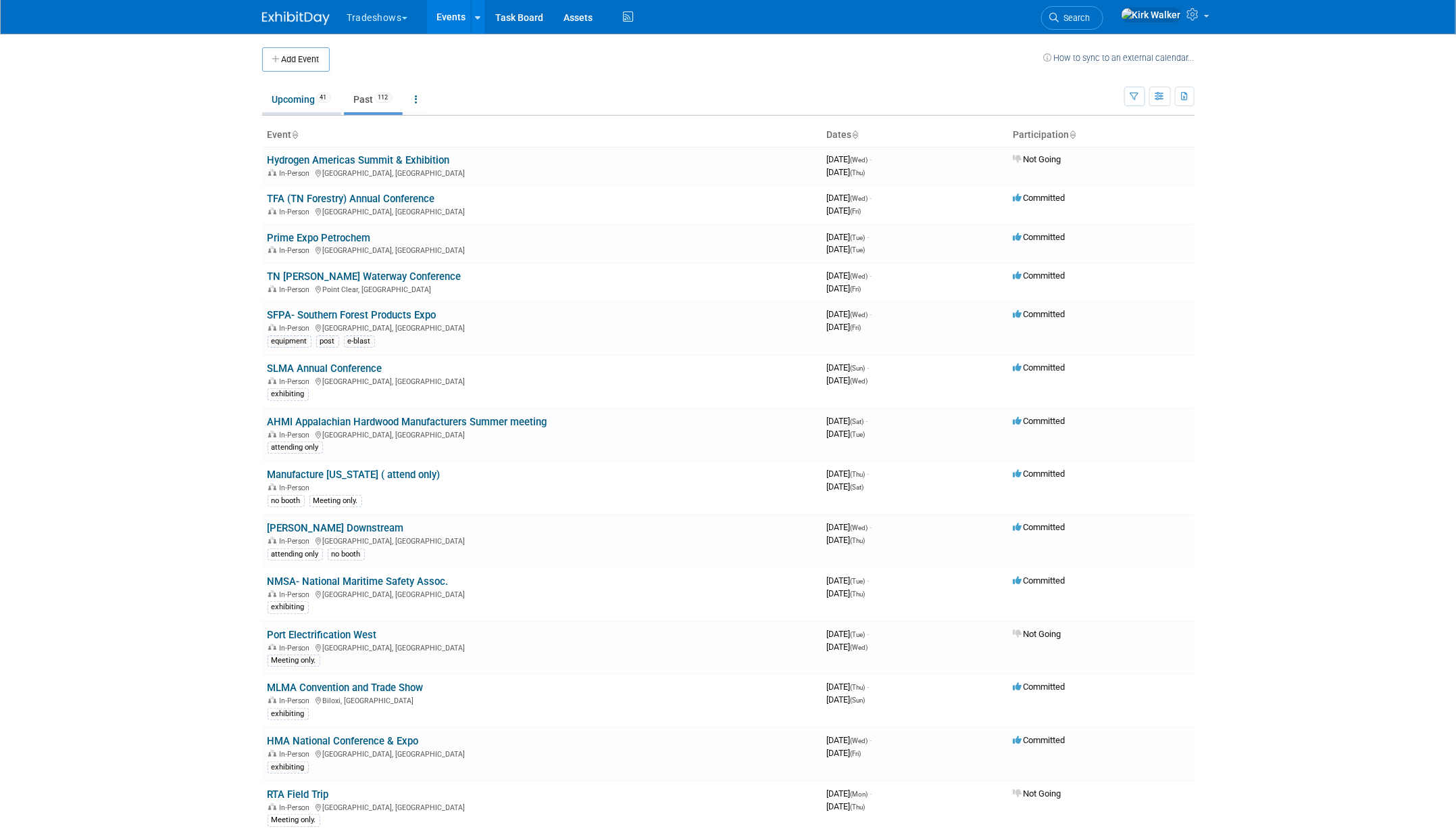
click at [309, 106] on link "Upcoming 41" at bounding box center [302, 99] width 80 height 26
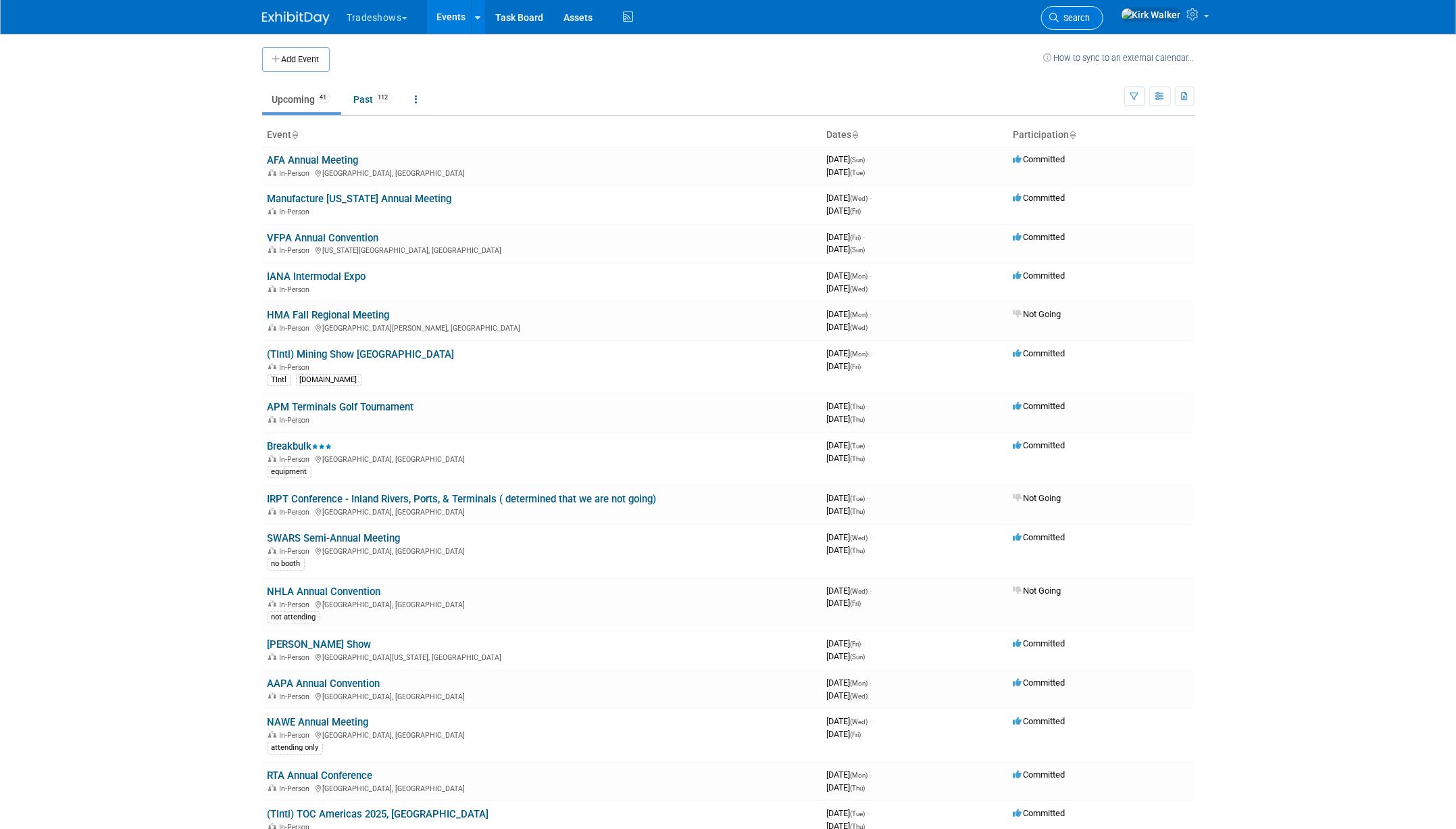
click at [1103, 11] on link "Search" at bounding box center [1072, 18] width 63 height 24
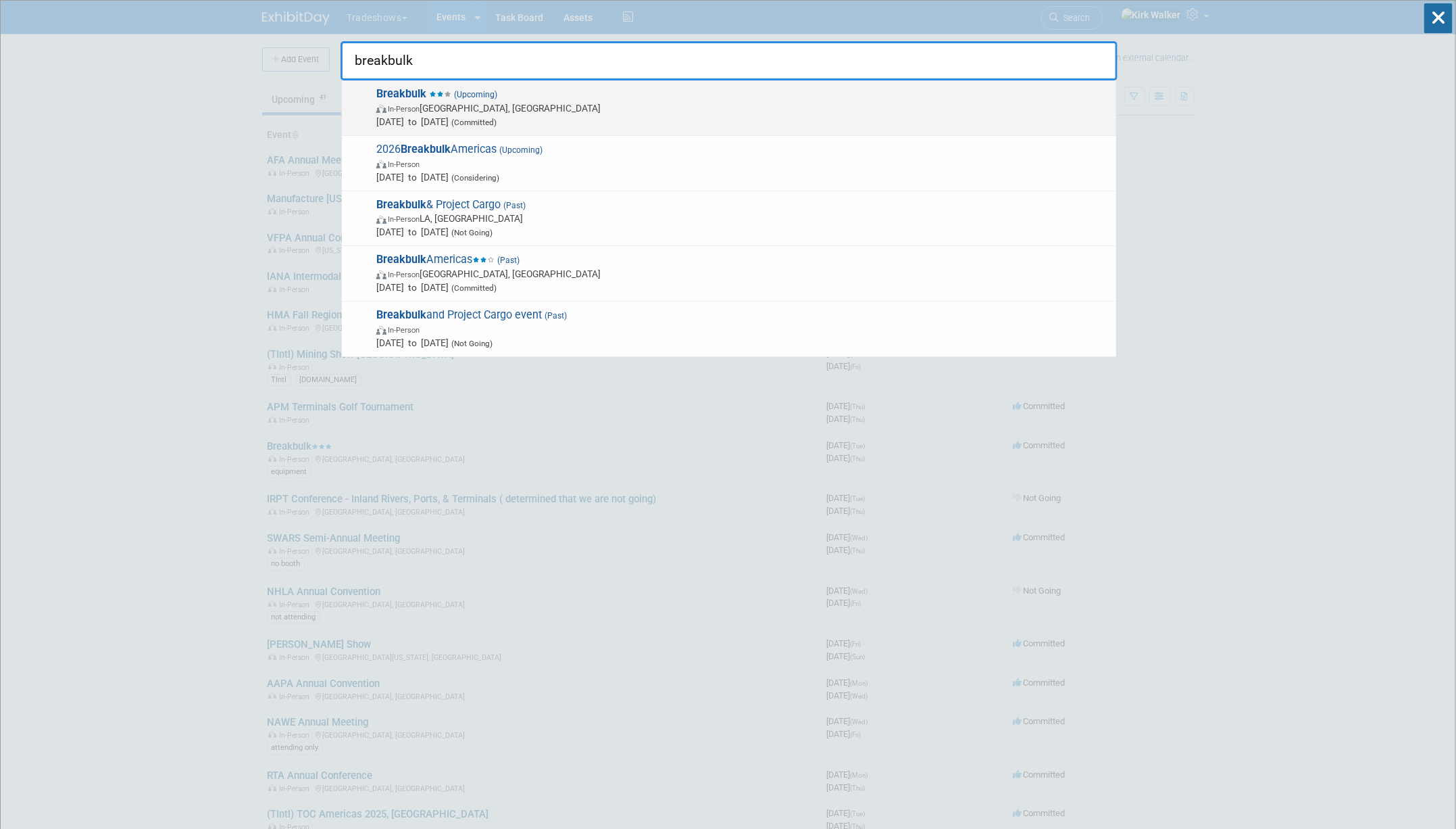
type input "breakbulk"
click at [583, 103] on span "In-Person [GEOGRAPHIC_DATA], [GEOGRAPHIC_DATA]" at bounding box center [743, 108] width 733 height 14
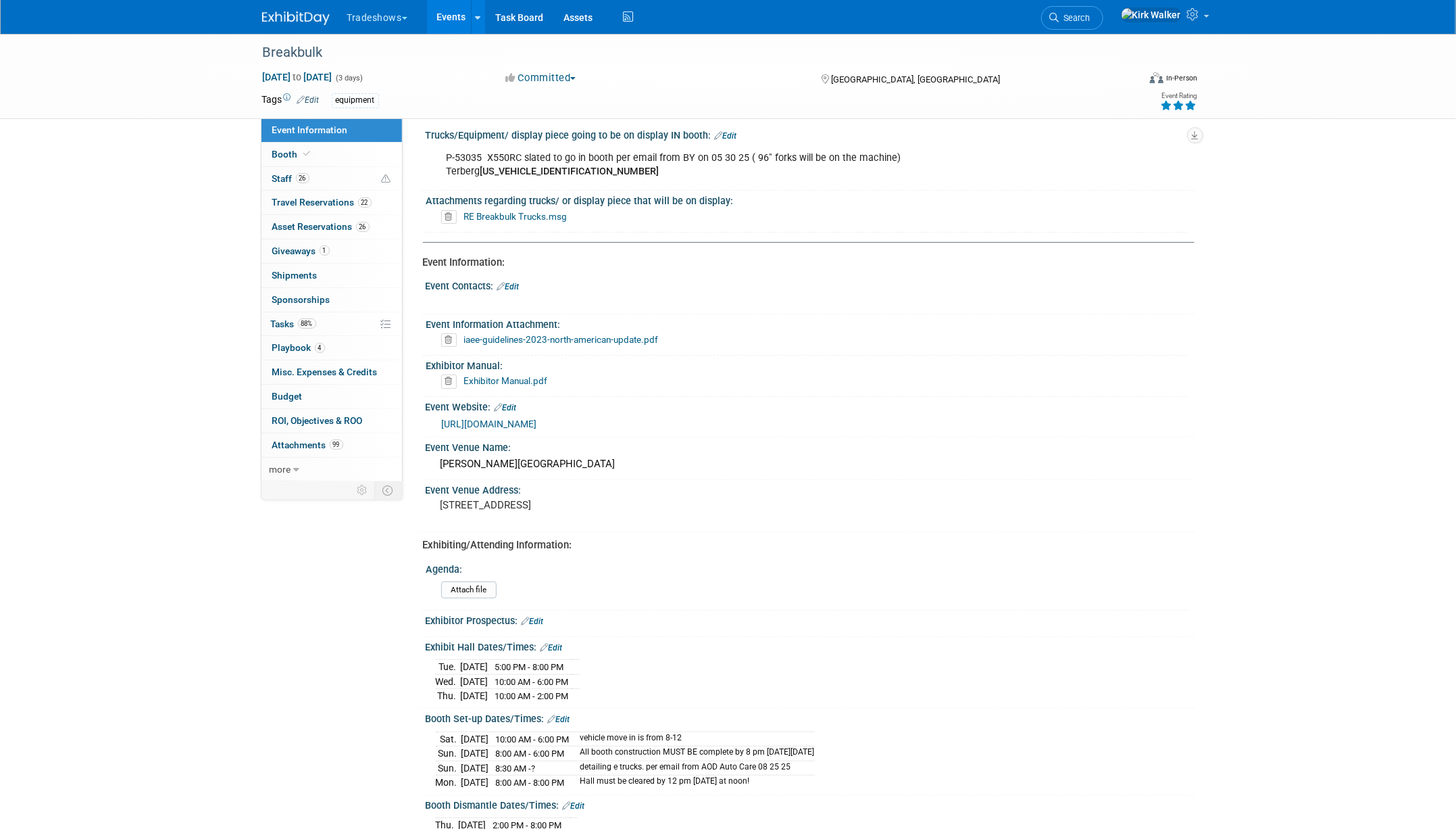
scroll to position [67, 0]
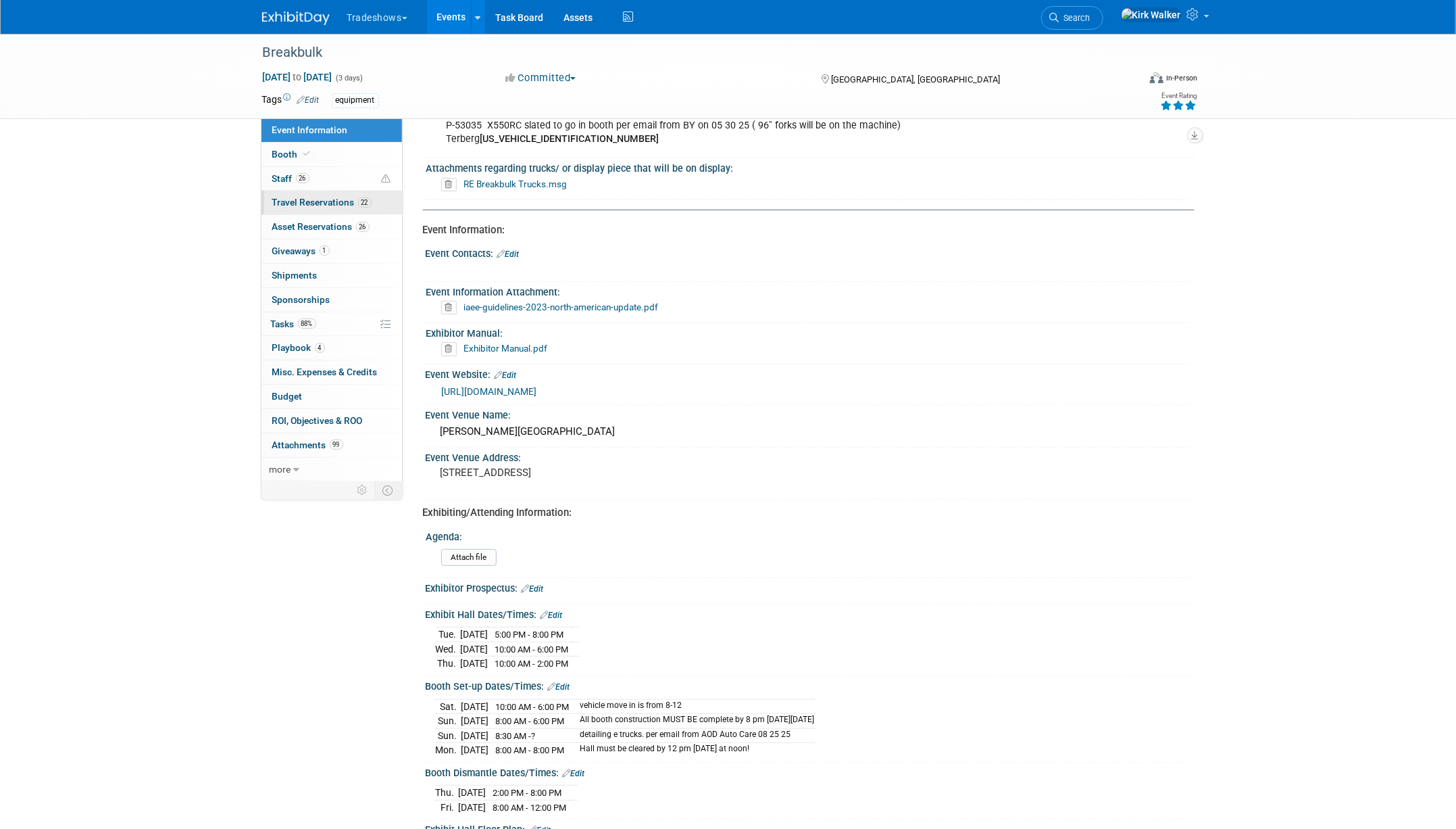
click at [298, 200] on span "Travel Reservations 22" at bounding box center [322, 202] width 99 height 11
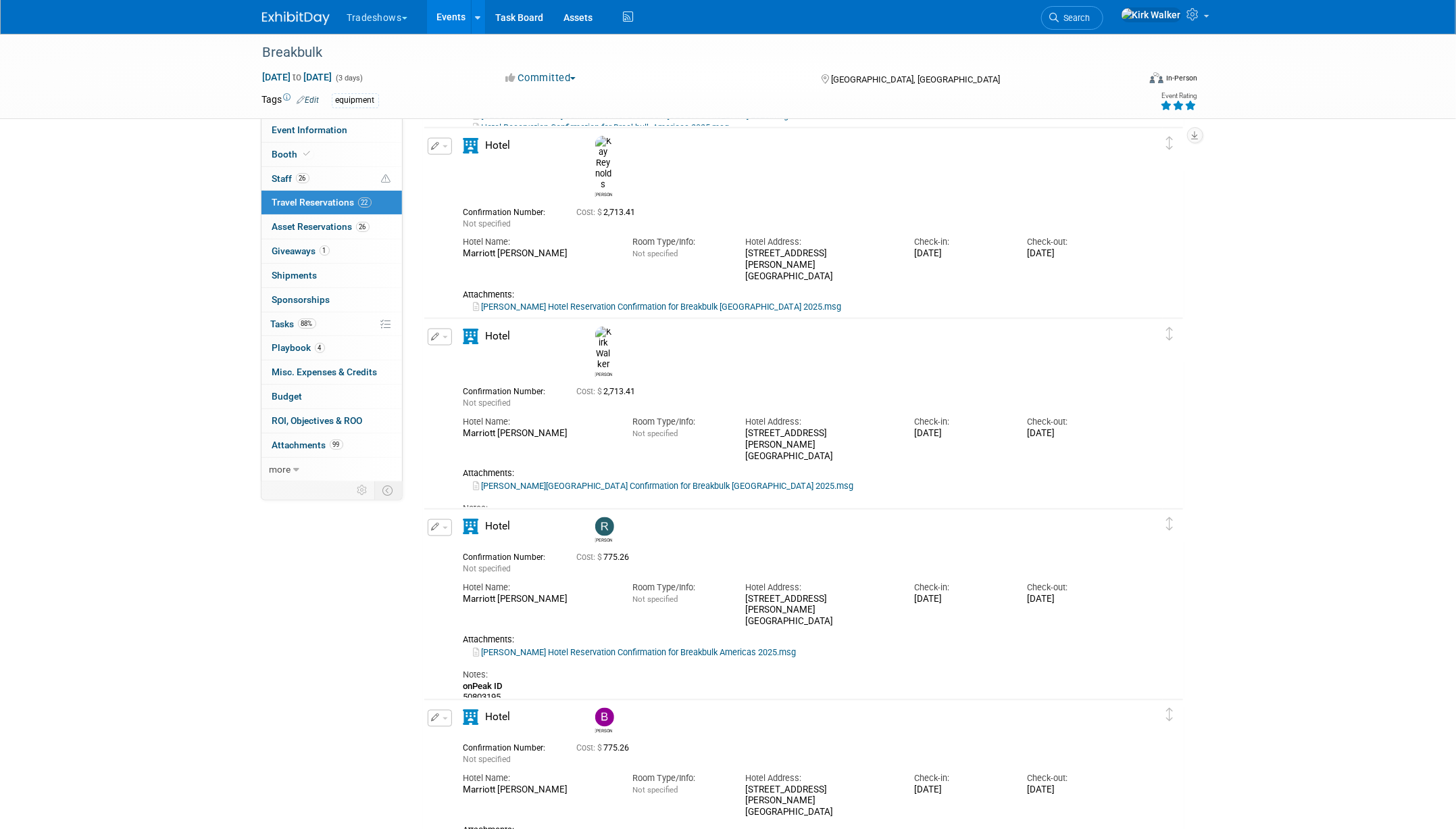
scroll to position [1081, 0]
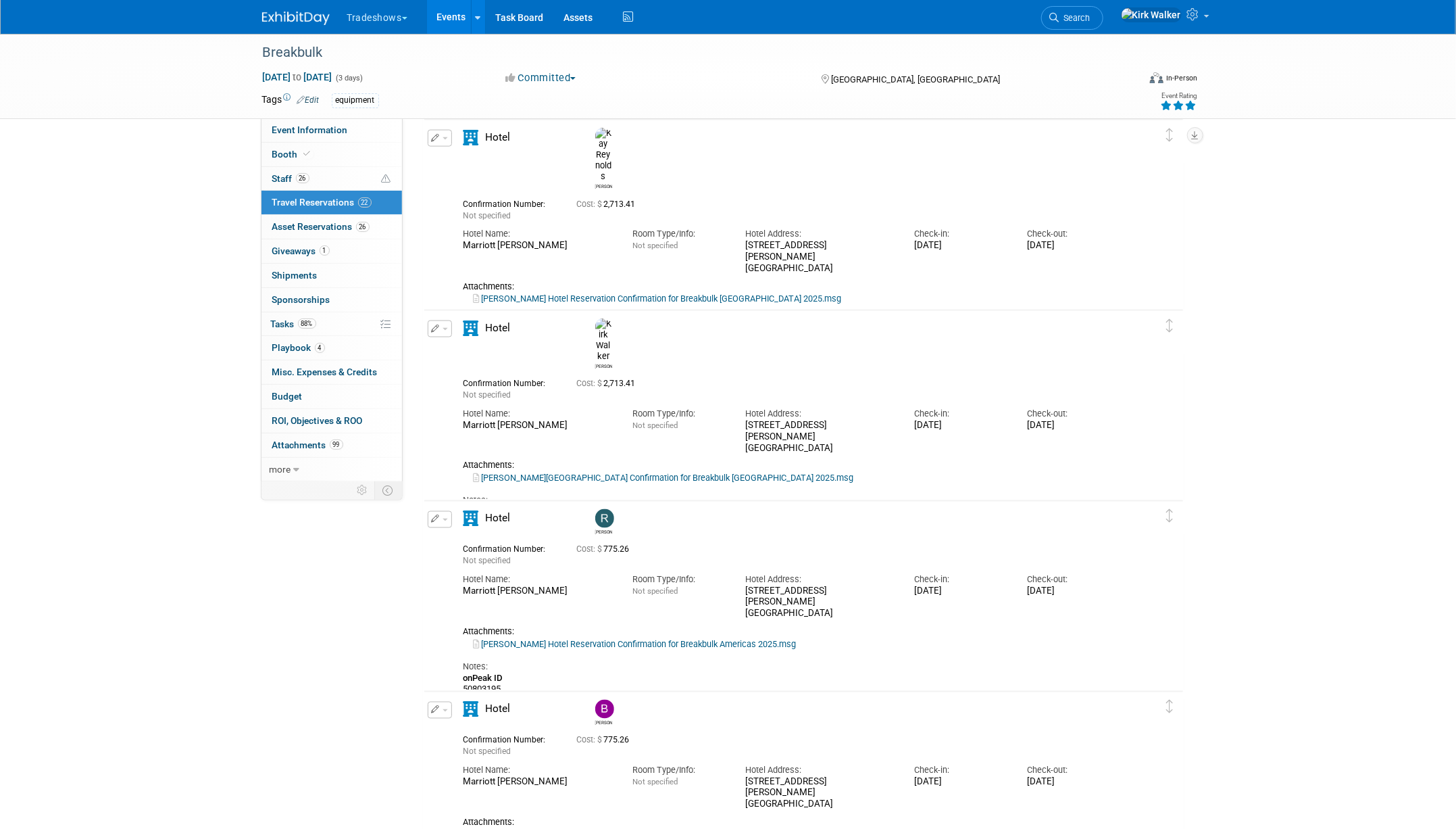
click at [528, 473] on link "[PERSON_NAME][GEOGRAPHIC_DATA] Confirmation for Breakbulk [GEOGRAPHIC_DATA] 202…" at bounding box center [664, 478] width 381 height 10
drag, startPoint x: 915, startPoint y: 404, endPoint x: 1018, endPoint y: 396, distance: 103.3
click at [1018, 401] on div "Hotel Name: Marriott [PERSON_NAME] Room Type/Info: Not specified Hotel Address:…" at bounding box center [791, 426] width 677 height 53
click at [914, 495] on div "Notes:" at bounding box center [791, 501] width 657 height 12
